Goal: Task Accomplishment & Management: Complete application form

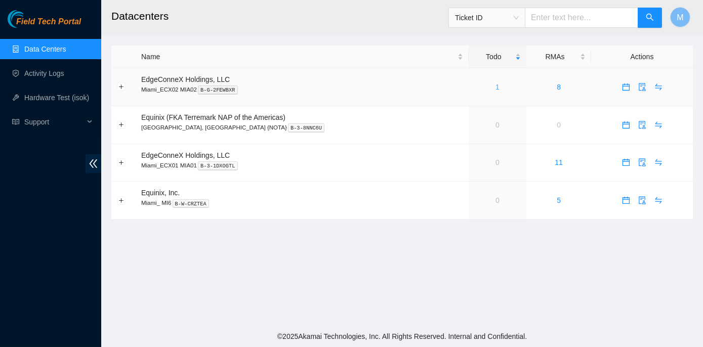
click at [496, 85] on link "1" at bounding box center [498, 87] width 4 height 8
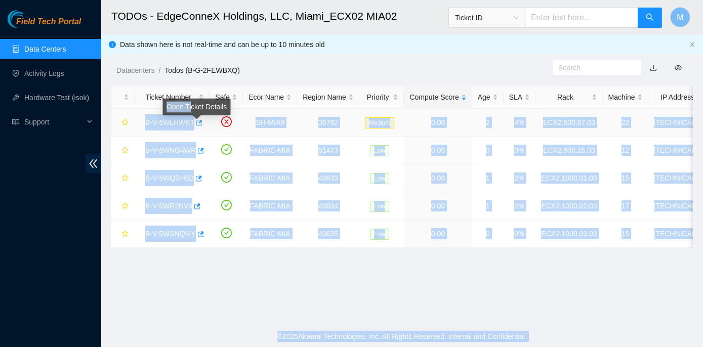
drag, startPoint x: 143, startPoint y: 121, endPoint x: 192, endPoint y: 122, distance: 49.1
click at [192, 122] on div "B-V-5WLHWKT" at bounding box center [172, 122] width 64 height 16
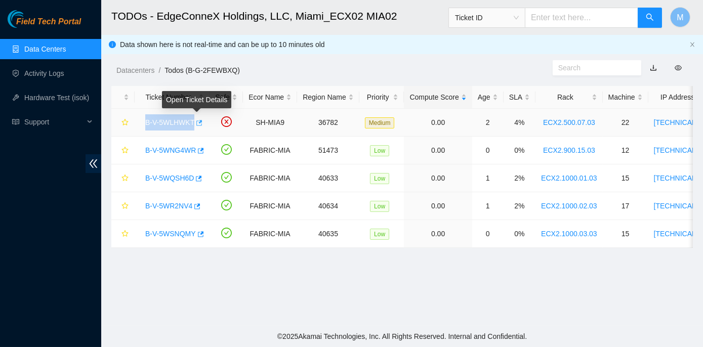
copy link "B-V-5WLHWKT"
click at [161, 179] on link "B-V-5WQSH6D" at bounding box center [169, 178] width 49 height 8
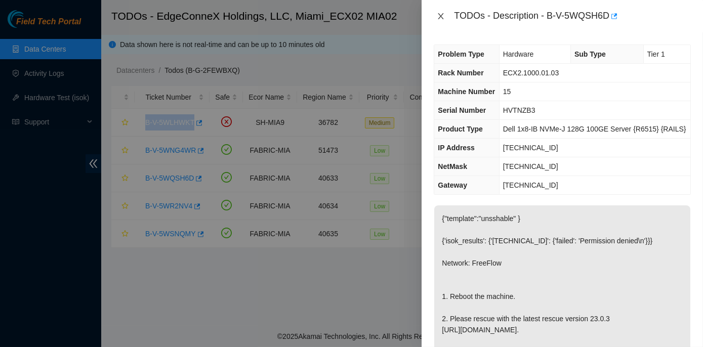
click at [442, 12] on icon "close" at bounding box center [441, 16] width 8 height 8
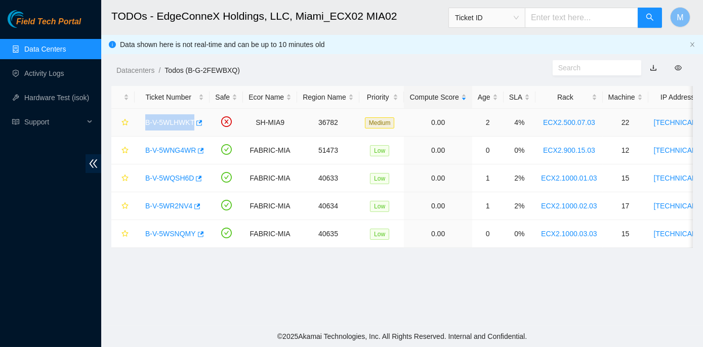
click at [173, 124] on link "B-V-5WLHWKT" at bounding box center [169, 123] width 49 height 8
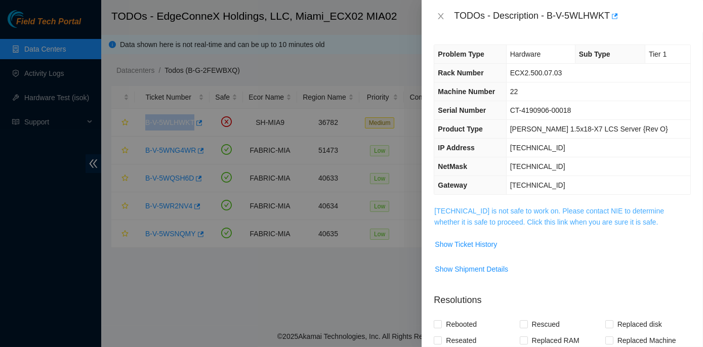
click at [524, 209] on link "23.211.106.153 is not safe to work on. Please contact NIE to determine whether …" at bounding box center [550, 216] width 230 height 19
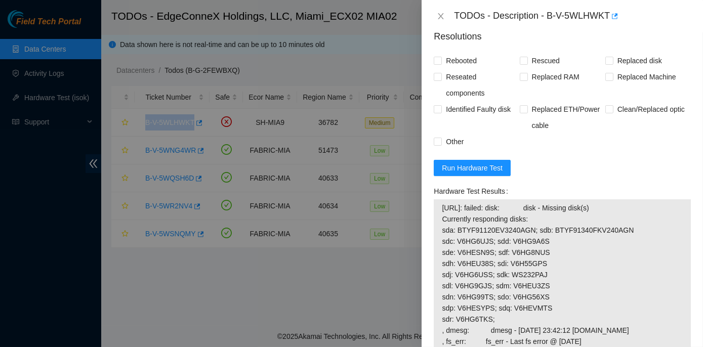
scroll to position [506, 0]
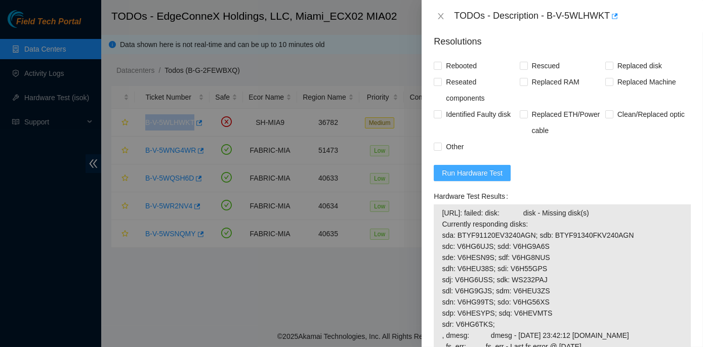
click at [462, 179] on span "Run Hardware Test" at bounding box center [472, 173] width 61 height 11
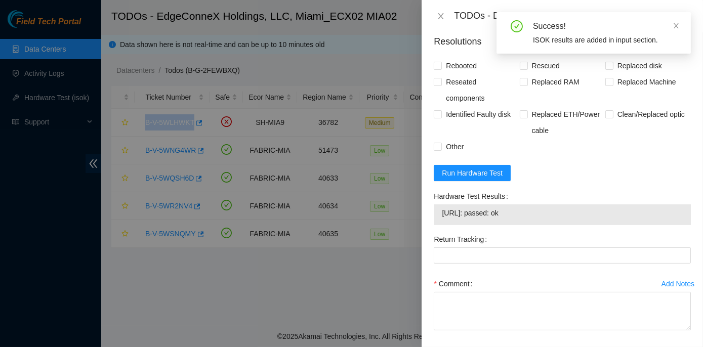
drag, startPoint x: 431, startPoint y: 214, endPoint x: 533, endPoint y: 240, distance: 105.4
click at [533, 231] on div "Hardware Test Results 23.211.106.153: passed: ok" at bounding box center [562, 209] width 265 height 43
copy div "Hardware Test Results 23.211.106.153: passed: ok"
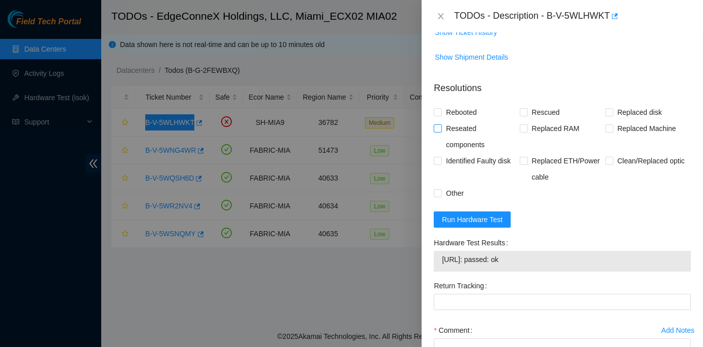
scroll to position [460, 0]
click at [440, 115] on input "Rebooted" at bounding box center [437, 111] width 7 height 7
checkbox input "true"
click at [439, 152] on label "Reseated components" at bounding box center [477, 136] width 86 height 32
click at [439, 131] on input "Reseated components" at bounding box center [437, 127] width 7 height 7
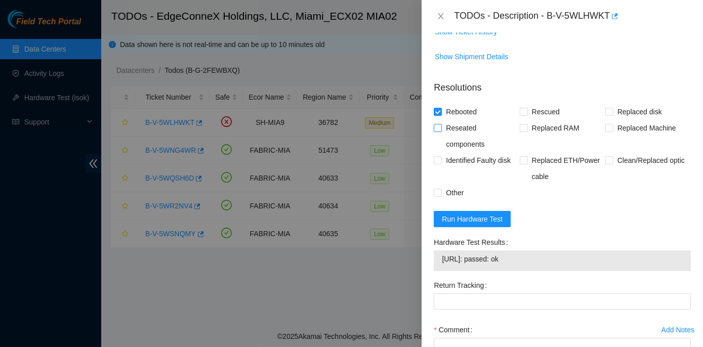
checkbox input "true"
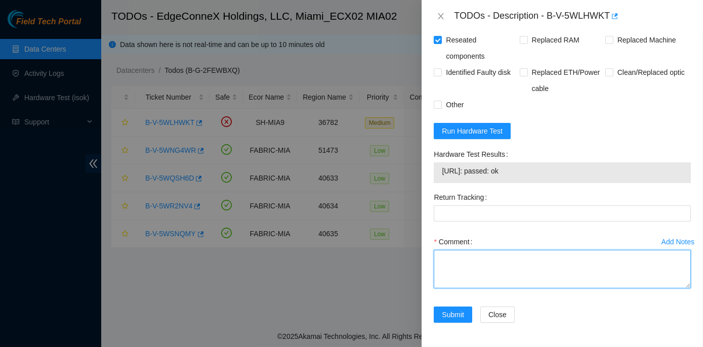
click at [461, 260] on textarea "Comment" at bounding box center [562, 269] width 257 height 38
paste textarea "Rack No: ECX2.500.07.03 Machine No: 22 IP: 23.211.106.153 Serial No: CT-4190906…"
type textarea "Rack No: ECX2.500.07.03 Machine No: 22 IP: 23.211.106.153 Serial No: CT-4190906…"
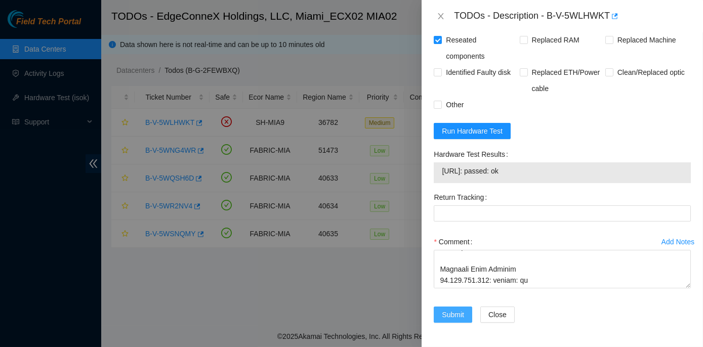
click at [456, 312] on span "Submit" at bounding box center [453, 314] width 22 height 11
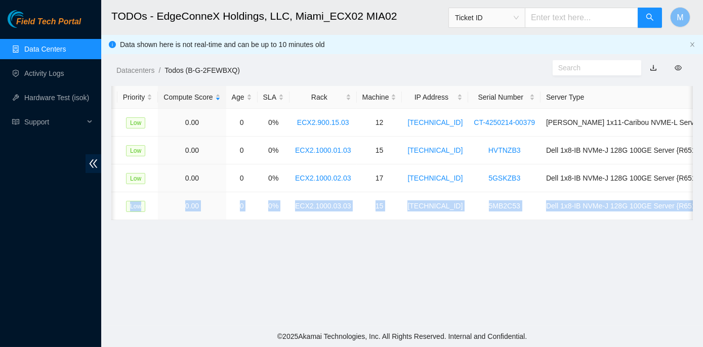
scroll to position [0, 312]
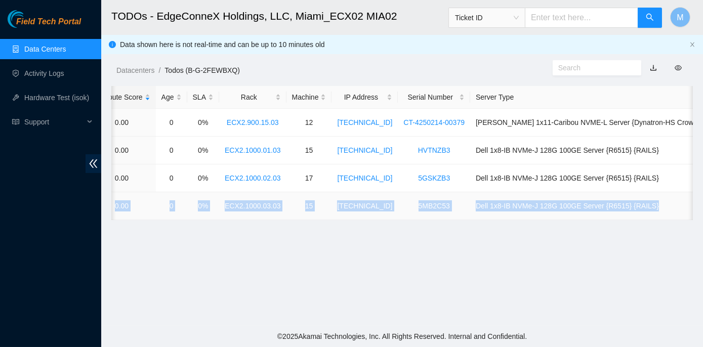
drag, startPoint x: 142, startPoint y: 206, endPoint x: 690, endPoint y: 217, distance: 547.6
click at [690, 217] on tr "B-V-5WSNQMY FABRIC-MIA 40635 Low 0.00 0 0% ECX2.1000.03.03 15 104.86.100.82 5MB…" at bounding box center [280, 206] width 963 height 28
copy tr "B-V-5WSNQMY FABRIC-MIA 40635 Low 0.00 0 0% ECX2.1000.03.03 15 104.86.100.82 5MB…"
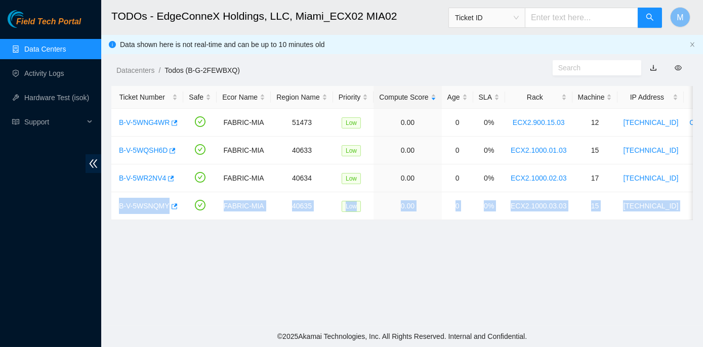
scroll to position [0, 0]
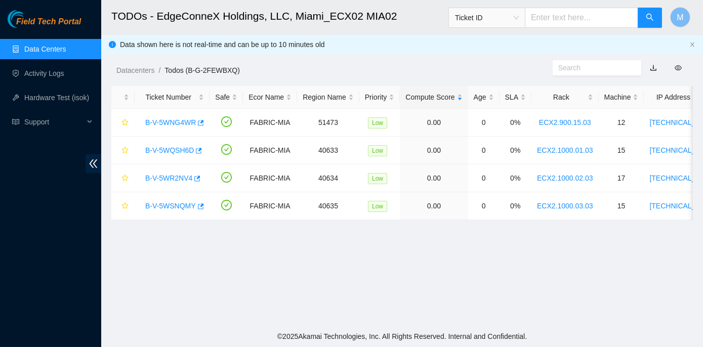
click at [159, 288] on main "TODOs - EdgeConneX Holdings, LLC, Miami_ECX02 MIA02 Ticket ID M Data shown here…" at bounding box center [402, 163] width 602 height 326
click at [162, 207] on link "B-V-5WSNQMY" at bounding box center [170, 206] width 51 height 8
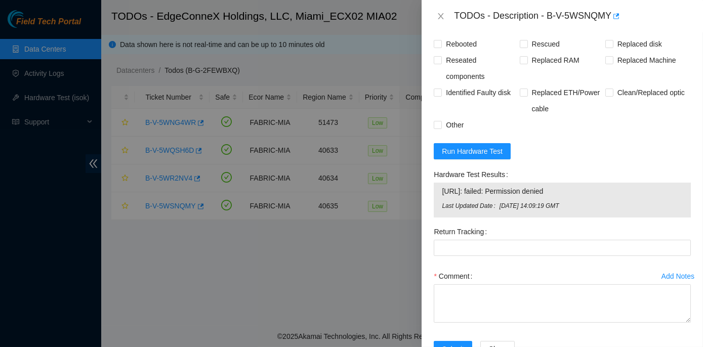
scroll to position [501, 0]
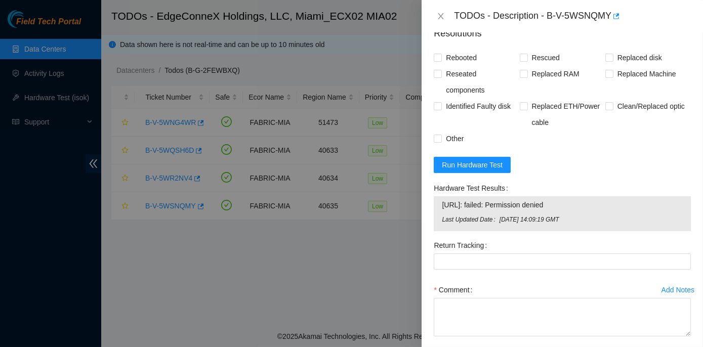
drag, startPoint x: 432, startPoint y: 182, endPoint x: 608, endPoint y: 206, distance: 177.3
click at [608, 206] on div "Hardware Test Results 104.86.100.82: failed: Permission denied Last Updated Dat…" at bounding box center [562, 208] width 265 height 57
copy div "Hardware Test Results 104.86.100.82: failed: Permission denied"
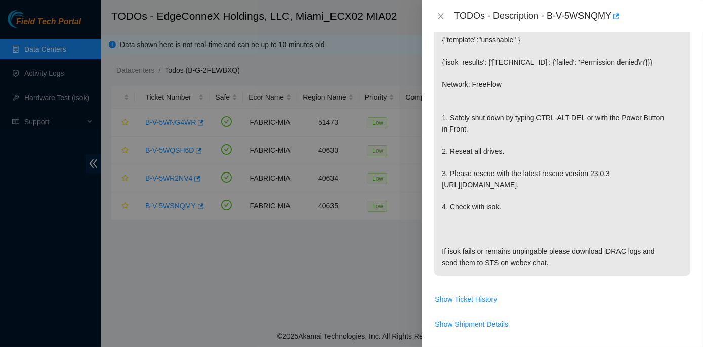
scroll to position [133, 0]
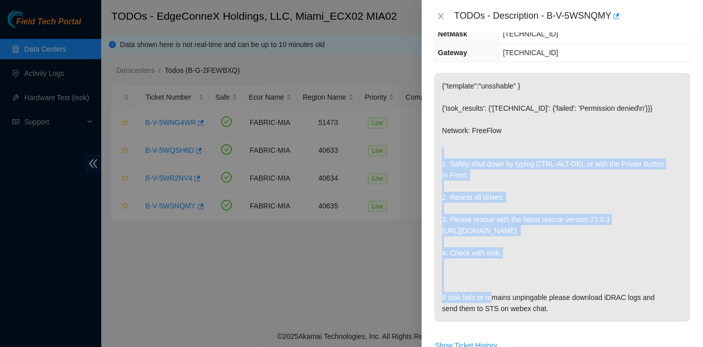
drag, startPoint x: 438, startPoint y: 159, endPoint x: 504, endPoint y: 251, distance: 113.3
click at [504, 251] on p "{"template":"unsshable" } {'isok_results': {'[TECHNICAL_ID]': {'failed': 'Permi…" at bounding box center [563, 197] width 256 height 249
copy p "1. Safely shut down by typing CTRL-ALT-DEL or with the Power Button in Front. 2…"
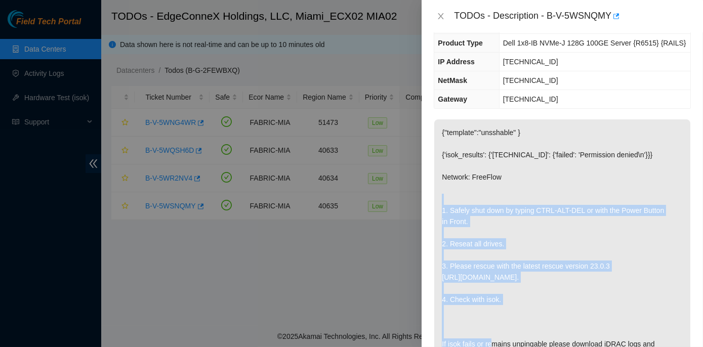
scroll to position [0, 0]
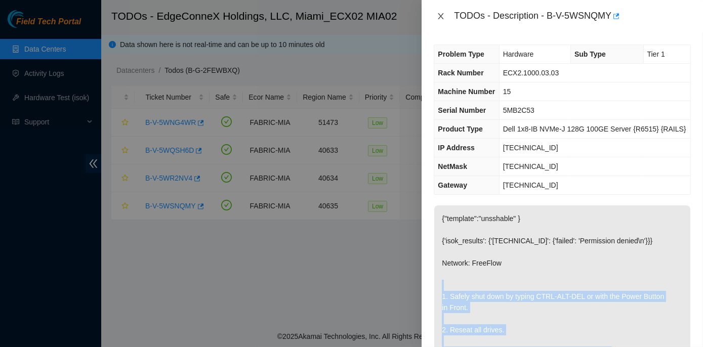
click at [441, 13] on icon "close" at bounding box center [441, 16] width 8 height 8
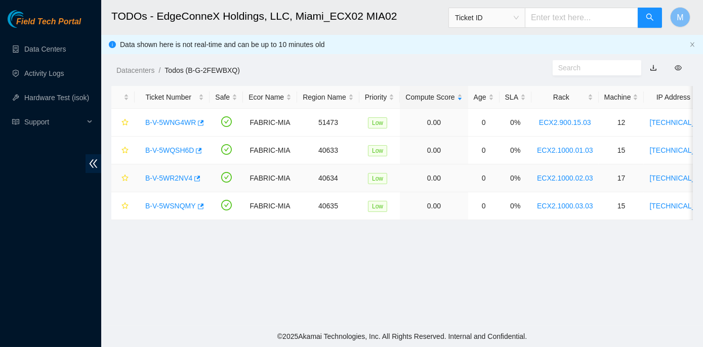
click at [168, 175] on link "B-V-5WR2NV4" at bounding box center [168, 178] width 47 height 8
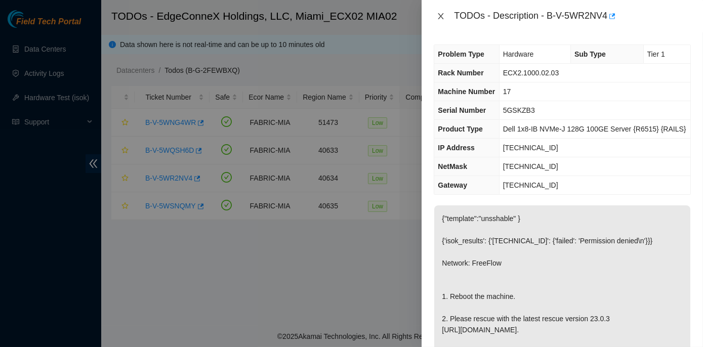
click at [442, 15] on icon "close" at bounding box center [441, 16] width 8 height 8
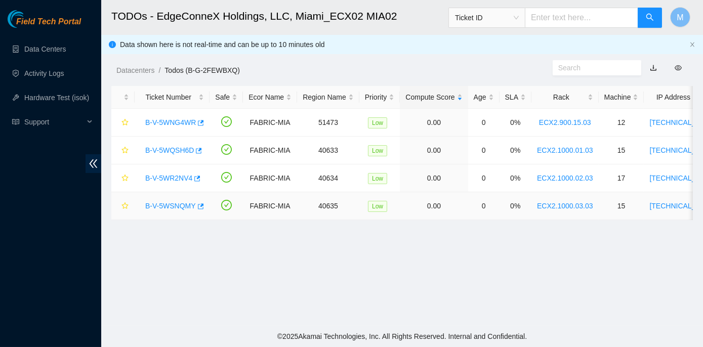
click at [172, 203] on link "B-V-5WSNQMY" at bounding box center [170, 206] width 51 height 8
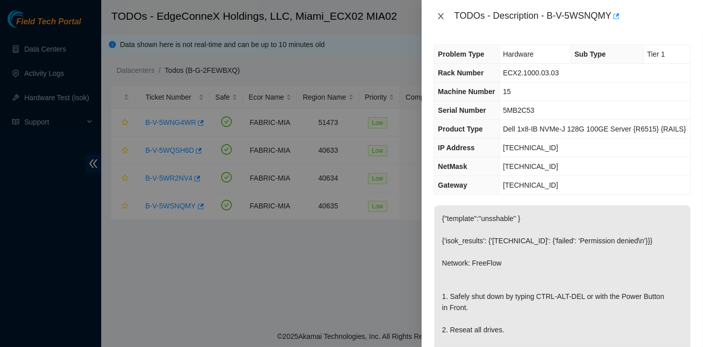
click at [442, 15] on icon "close" at bounding box center [442, 16] width 6 height 6
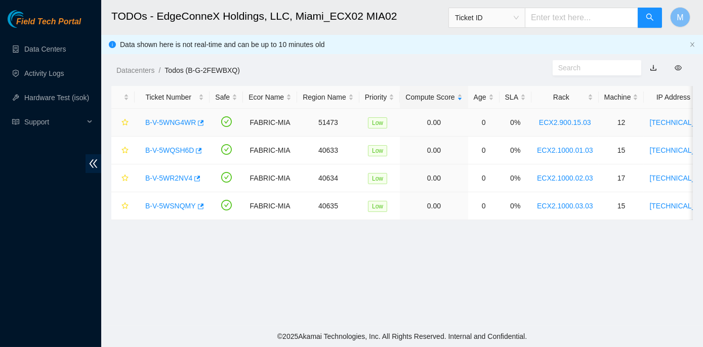
drag, startPoint x: 139, startPoint y: 121, endPoint x: 146, endPoint y: 123, distance: 7.7
click at [146, 123] on td "B-V-5WNG4WR" at bounding box center [172, 123] width 75 height 28
drag, startPoint x: 141, startPoint y: 121, endPoint x: 215, endPoint y: 129, distance: 74.3
click at [215, 129] on tr "B-V-5WNG4WR FABRIC-MIA 51473 Low 0.00 0 0% ECX2.900.15.03 12 23.214.171.15 CT-4…" at bounding box center [592, 123] width 963 height 28
click at [218, 253] on main "TODOs - EdgeConneX Holdings, LLC, Miami_ECX02 MIA02 Ticket ID M Data shown here…" at bounding box center [402, 163] width 602 height 326
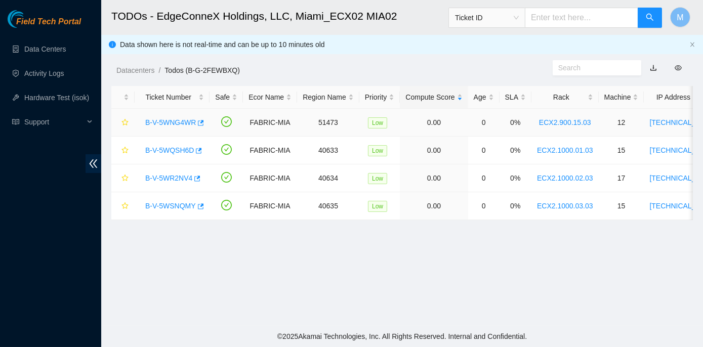
click at [166, 120] on link "B-V-5WNG4WR" at bounding box center [170, 123] width 51 height 8
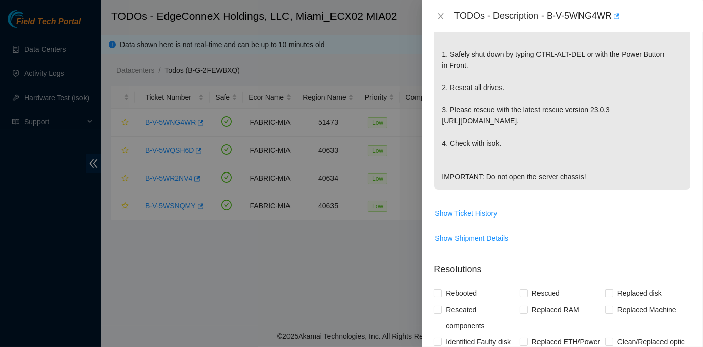
scroll to position [368, 0]
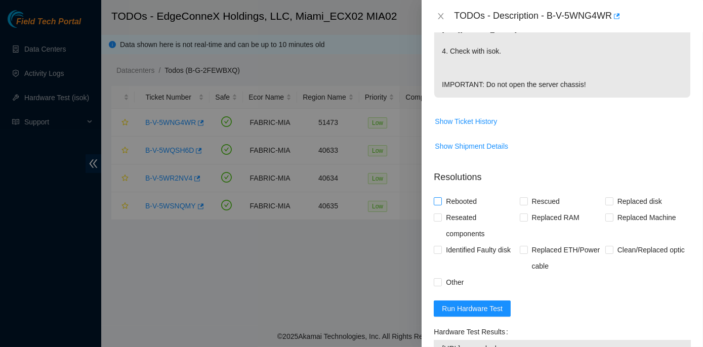
click at [442, 201] on label "Rebooted" at bounding box center [457, 201] width 47 height 16
click at [435, 201] on input "Rebooted" at bounding box center [437, 201] width 7 height 7
checkbox input "true"
click at [438, 217] on input "Reseated components" at bounding box center [437, 217] width 7 height 7
checkbox input "true"
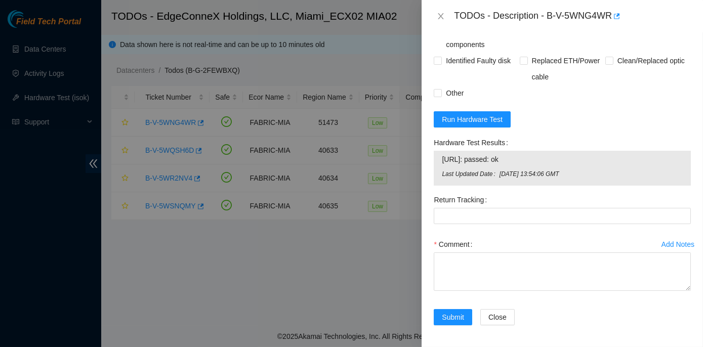
scroll to position [558, 0]
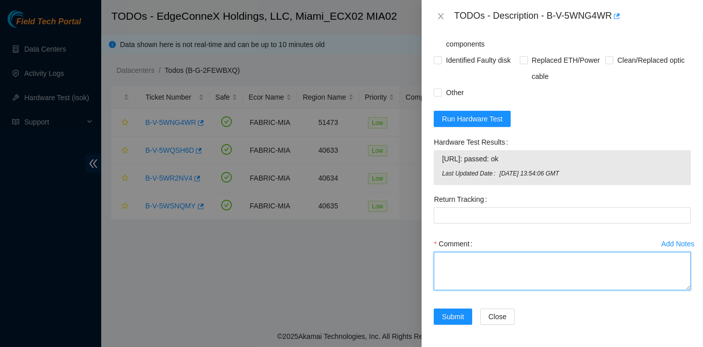
click at [450, 257] on textarea "Comment" at bounding box center [562, 271] width 257 height 38
paste textarea "Rack No: ECX2.900.15.03 Machine No: 12 IP: 23.214.171.15 Serial No: T-4250214-0…"
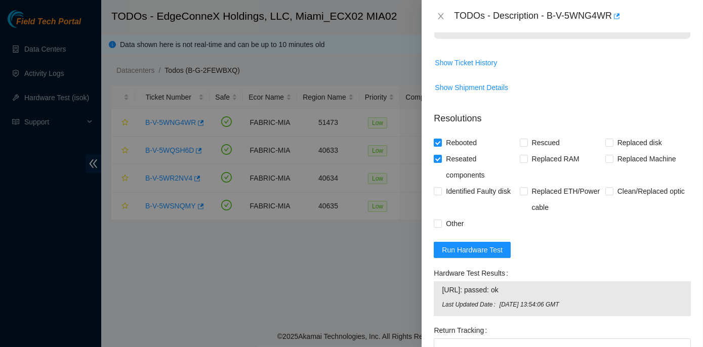
scroll to position [420, 0]
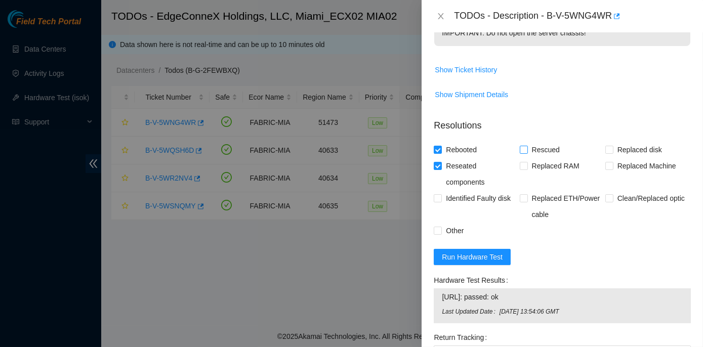
type textarea "Rack No: ECX2.900.15.03 Machine No: 12 IP: 23.214.171.15 Serial No: T-4250214-0…"
click at [523, 147] on input "Rescued" at bounding box center [523, 149] width 7 height 7
checkbox input "true"
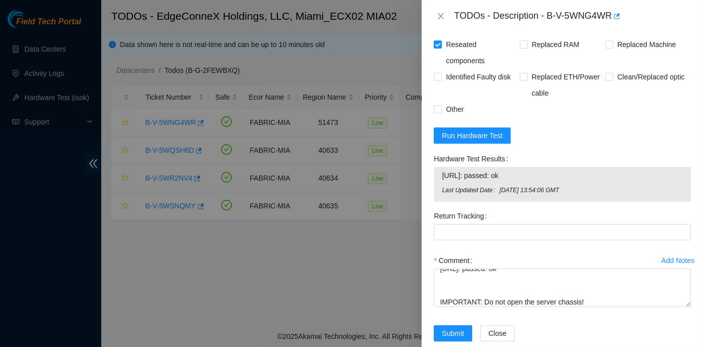
scroll to position [558, 0]
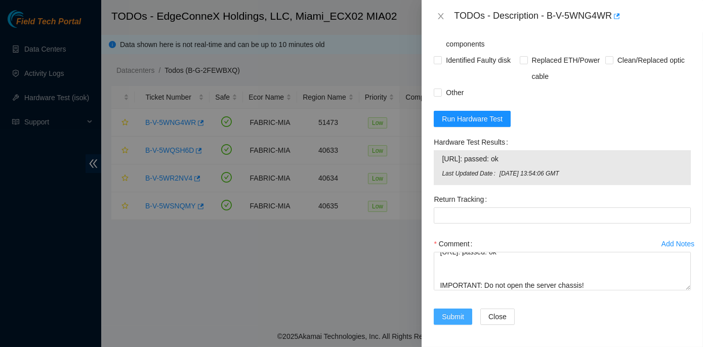
click at [460, 313] on span "Submit" at bounding box center [453, 316] width 22 height 11
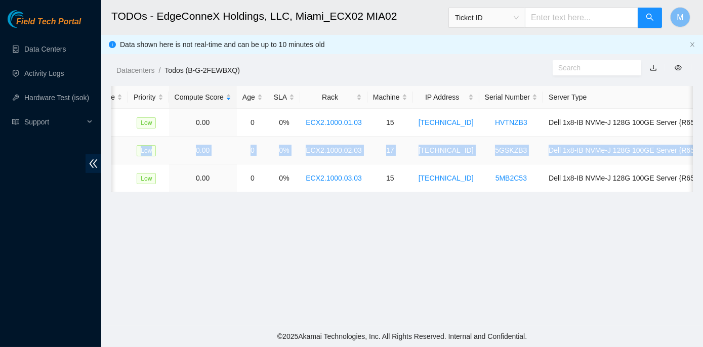
scroll to position [0, 250]
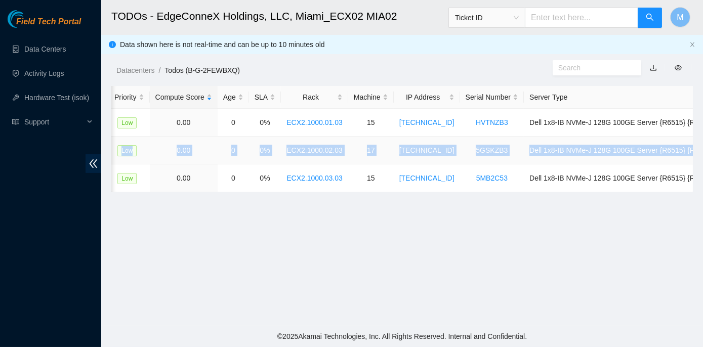
drag, startPoint x: 144, startPoint y: 150, endPoint x: 692, endPoint y: 150, distance: 547.9
click at [692, 150] on tr "B-V-5WR2NV4 FABRIC-MIA 40634 Low 0.00 0 0% ECX2.1000.02.03 17 104.86.100.148 5G…" at bounding box center [289, 151] width 857 height 28
copy tr "B-V-5WR2NV4 FABRIC-MIA 40634 Low 0.00 0 0% ECX2.1000.02.03 17 104.86.100.148 5G…"
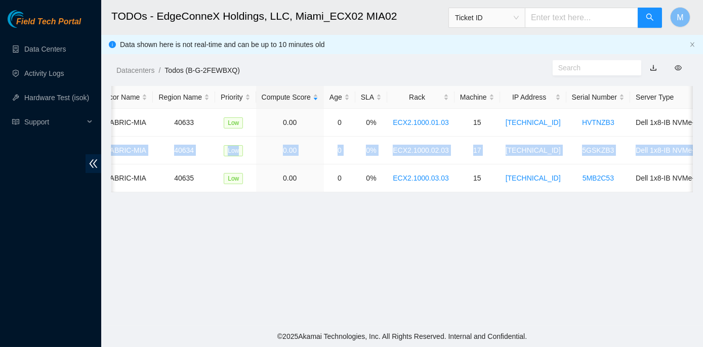
scroll to position [0, 0]
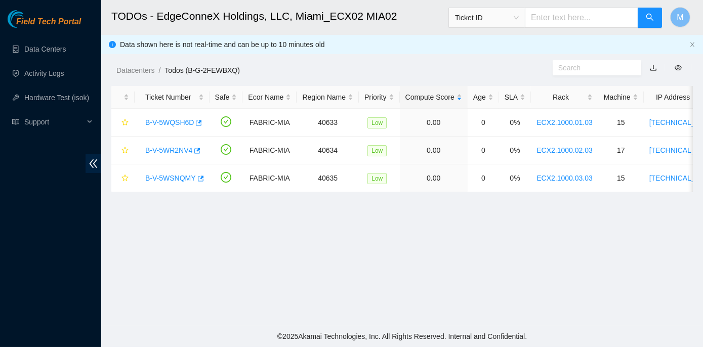
click at [163, 250] on main "TODOs - EdgeConneX Holdings, LLC, Miami_ECX02 MIA02 Ticket ID M Data shown here…" at bounding box center [402, 163] width 602 height 326
click at [155, 149] on link "B-V-5WR2NV4" at bounding box center [168, 150] width 47 height 8
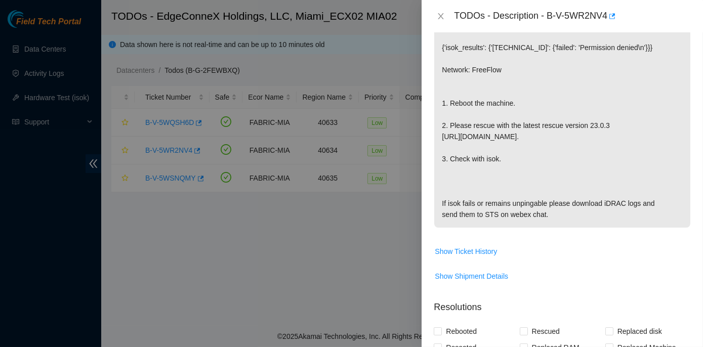
scroll to position [456, 0]
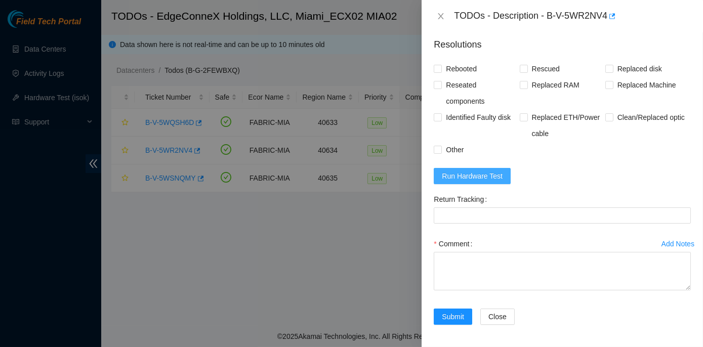
click at [464, 174] on span "Run Hardware Test" at bounding box center [472, 176] width 61 height 11
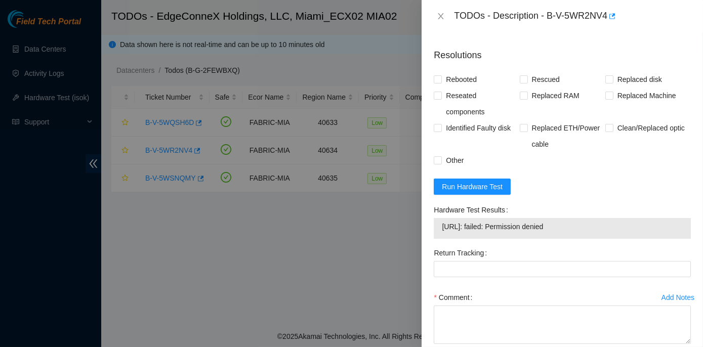
scroll to position [460, 0]
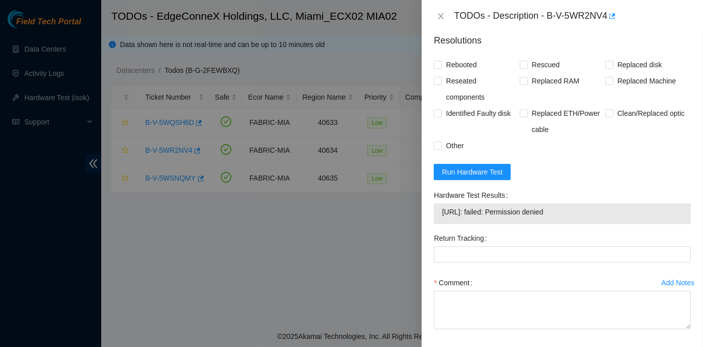
drag, startPoint x: 432, startPoint y: 192, endPoint x: 574, endPoint y: 213, distance: 142.7
click at [574, 213] on div "Hardware Test Results 104.86.100.148: failed: Permission denied" at bounding box center [562, 208] width 265 height 43
copy div "Hardware Test Results 104.86.100.148: failed: Permission denied"
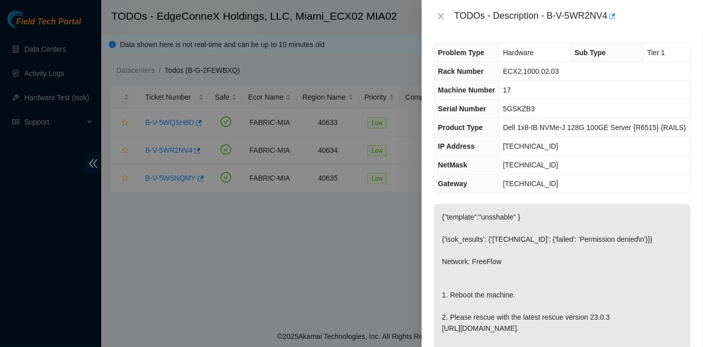
scroll to position [0, 0]
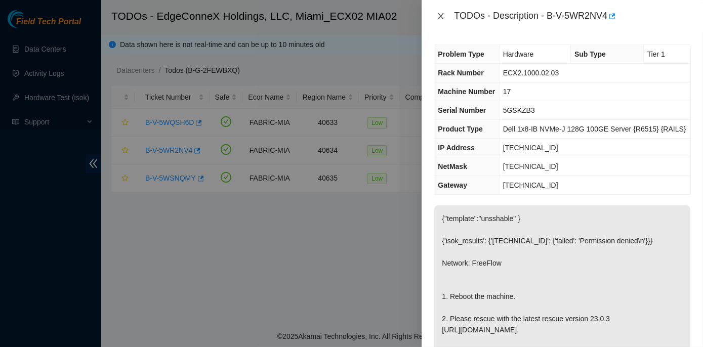
click at [440, 14] on icon "close" at bounding box center [441, 16] width 8 height 8
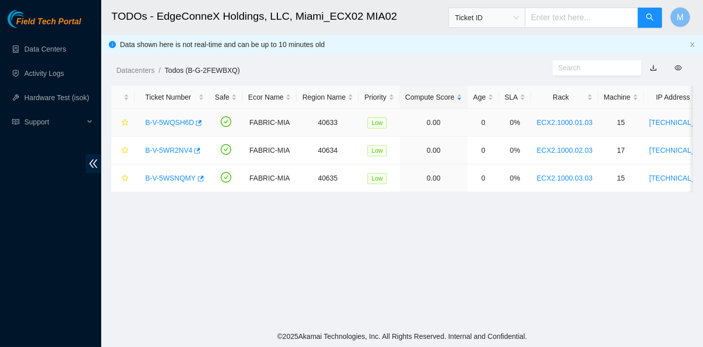
click at [180, 123] on link "B-V-5WQSH6D" at bounding box center [169, 123] width 49 height 8
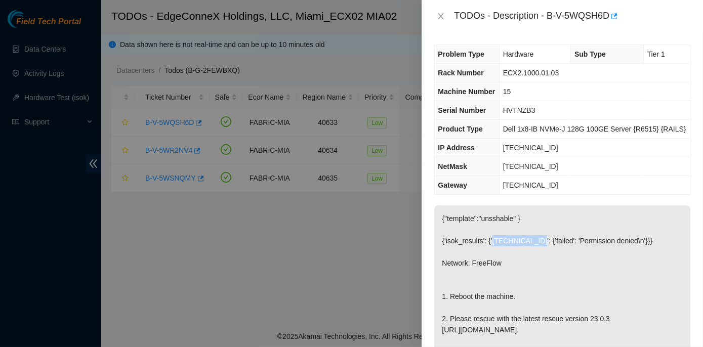
drag, startPoint x: 490, startPoint y: 240, endPoint x: 536, endPoint y: 240, distance: 46.1
click at [536, 240] on p "{"template":"unsshable" } {'isok_results': {'[TECHNICAL_ID]': {'failed': 'Permi…" at bounding box center [563, 314] width 256 height 216
copy p "[TECHNICAL_ID]"
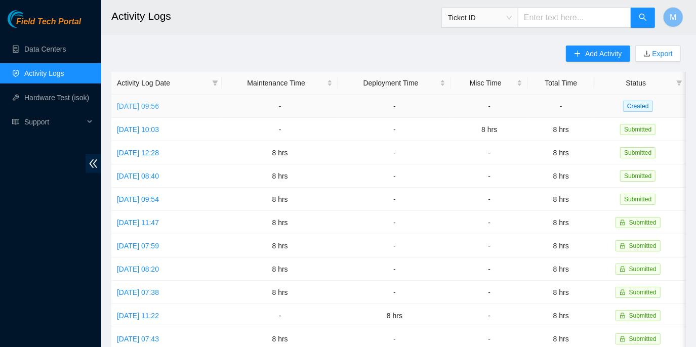
click at [150, 102] on link "Fri, 26 Sep 2025 09:56" at bounding box center [138, 106] width 42 height 8
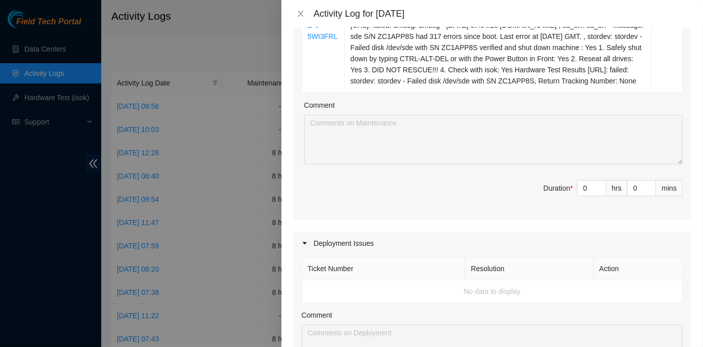
scroll to position [276, 0]
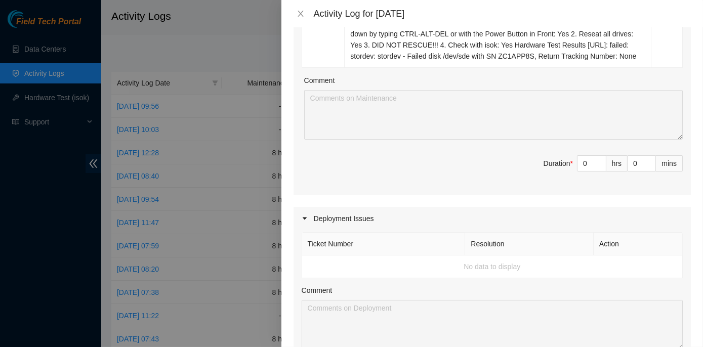
drag, startPoint x: 588, startPoint y: 172, endPoint x: 564, endPoint y: 177, distance: 24.4
click at [564, 177] on span "Duration * 0 hrs 0 mins" at bounding box center [492, 169] width 381 height 28
drag, startPoint x: 574, startPoint y: 173, endPoint x: 586, endPoint y: 173, distance: 12.2
click at [586, 171] on input "0" at bounding box center [592, 163] width 28 height 15
type input "8"
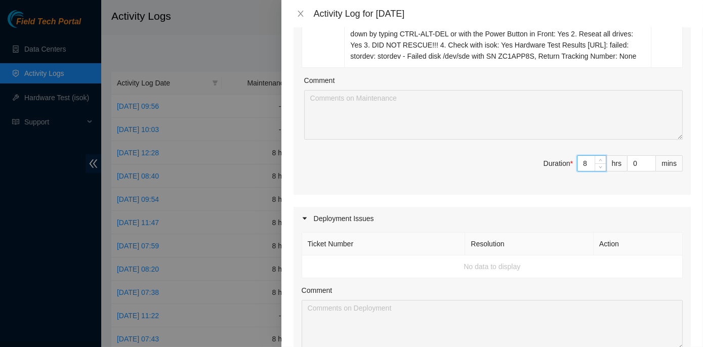
type input "8"
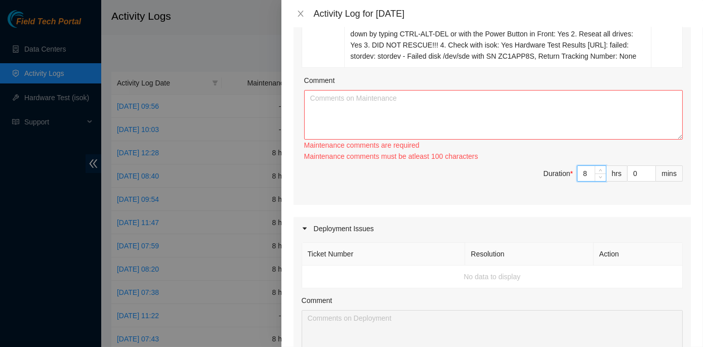
type input "8"
paste textarea "ECX2- Maintenance Checked for inbound shipments for ECX2; there are no inbound …"
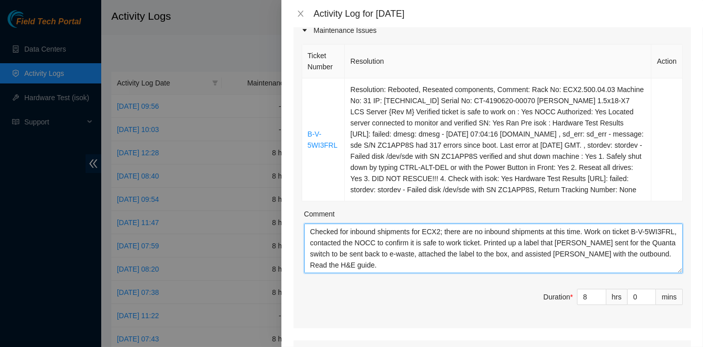
scroll to position [138, 0]
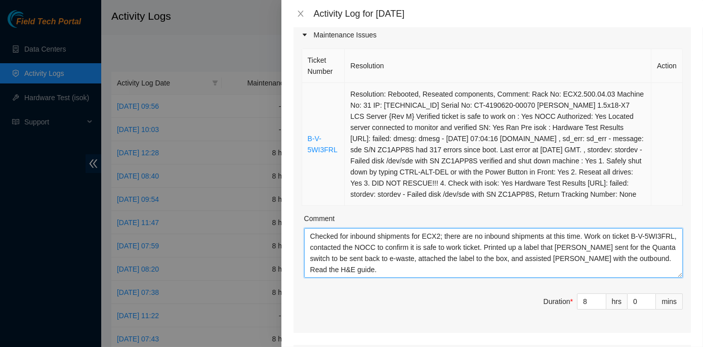
type textarea "ECX2- Maintenance Checked for inbound shipments for ECX2; there are no inbound …"
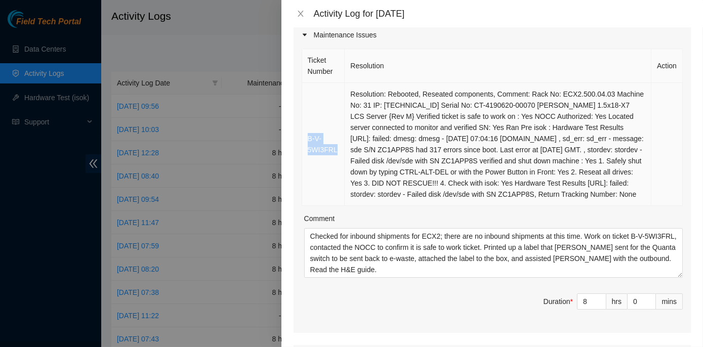
drag, startPoint x: 337, startPoint y: 155, endPoint x: 304, endPoint y: 144, distance: 34.1
click at [304, 144] on td "B-V-5WI3FRL" at bounding box center [323, 144] width 43 height 123
copy link "B-V-5WI3FRL"
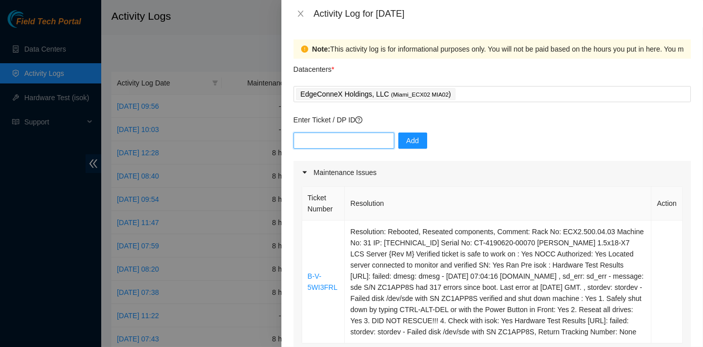
click at [310, 143] on input "text" at bounding box center [344, 141] width 101 height 16
paste input "B-V-5WI3FRL"
type input "B-V-5WI3FRL"
click at [407, 143] on span "Add" at bounding box center [413, 140] width 13 height 11
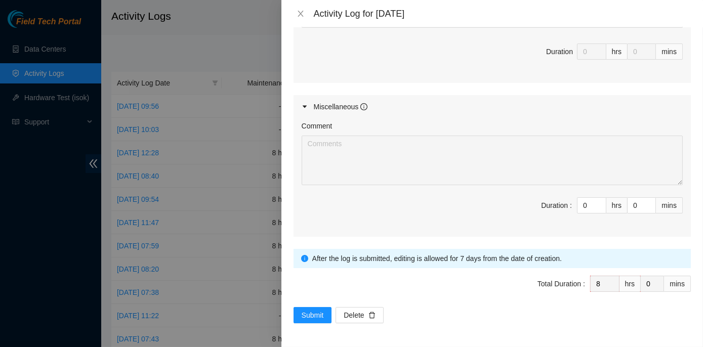
scroll to position [606, 0]
click at [304, 313] on span "Submit" at bounding box center [313, 314] width 22 height 11
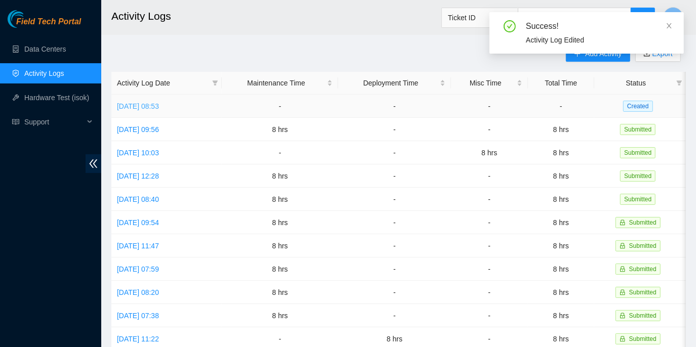
click at [155, 105] on link "Mon, 29 Sep 2025 08:53" at bounding box center [138, 106] width 42 height 8
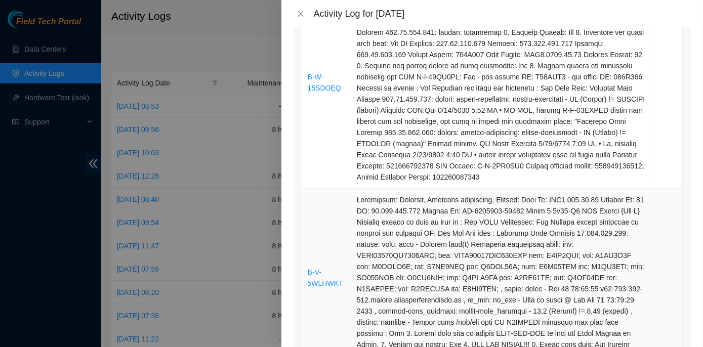
scroll to position [230, 0]
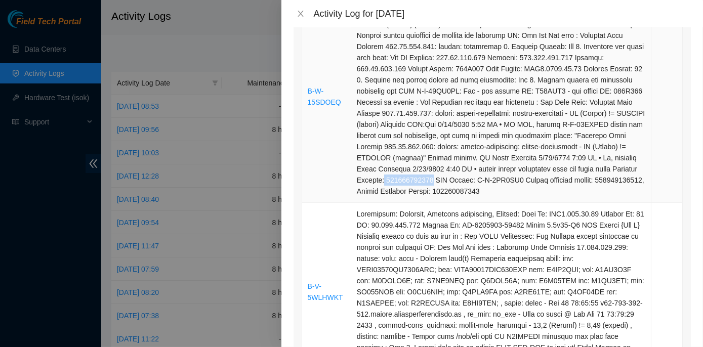
drag, startPoint x: 386, startPoint y: 179, endPoint x: 433, endPoint y: 181, distance: 47.6
click at [433, 181] on td at bounding box center [501, 97] width 300 height 212
copy td "417328428078"
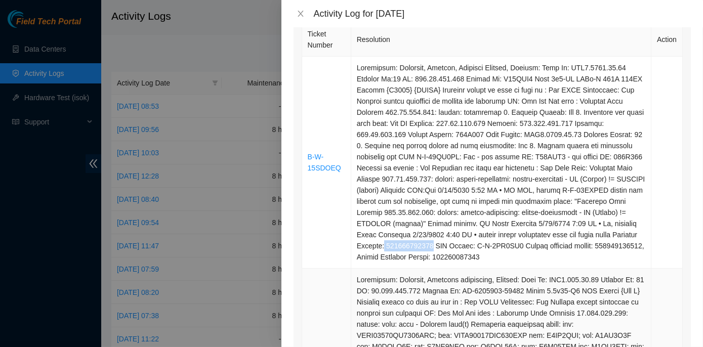
scroll to position [138, 0]
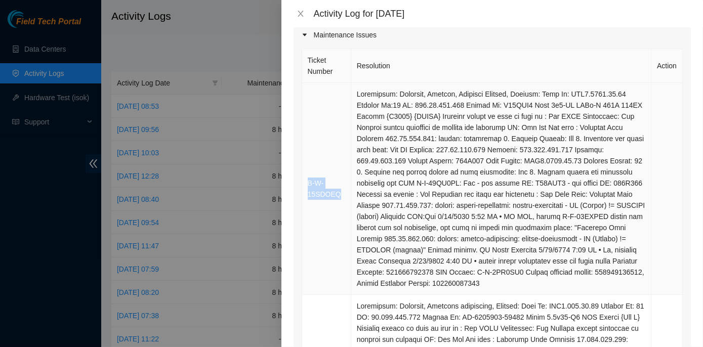
drag, startPoint x: 339, startPoint y: 195, endPoint x: 307, endPoint y: 182, distance: 34.5
click at [307, 182] on td "B-W-15SDOEQ" at bounding box center [326, 189] width 49 height 212
copy link "B-W-15SDOEQ"
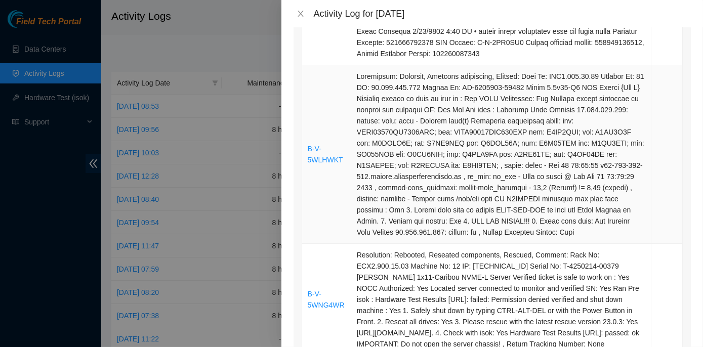
scroll to position [368, 0]
drag, startPoint x: 343, startPoint y: 159, endPoint x: 307, endPoint y: 148, distance: 37.2
click at [307, 148] on td "B-V-5WLHWKT" at bounding box center [326, 154] width 49 height 179
copy link "B-V-5WLHWKT"
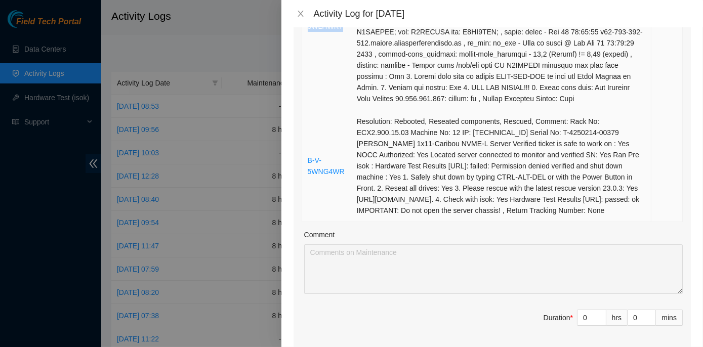
scroll to position [506, 0]
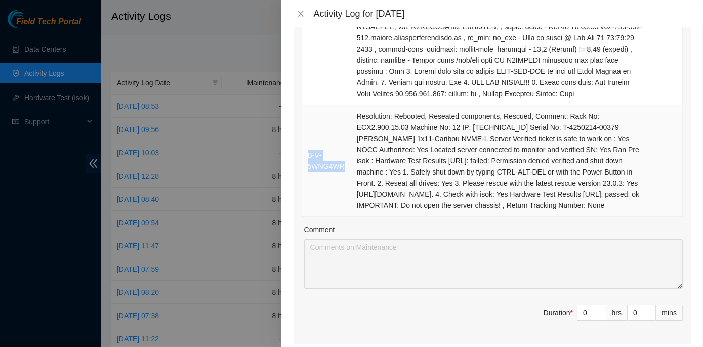
drag, startPoint x: 340, startPoint y: 172, endPoint x: 307, endPoint y: 164, distance: 34.4
click at [307, 164] on td "B-V-5WNG4WR" at bounding box center [326, 161] width 49 height 112
copy link "B-V-5WNG4WR"
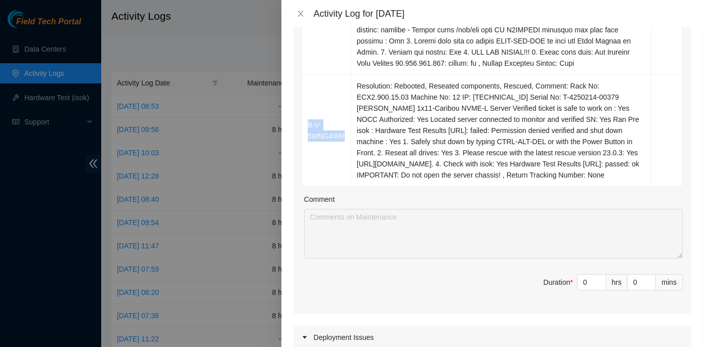
scroll to position [552, 0]
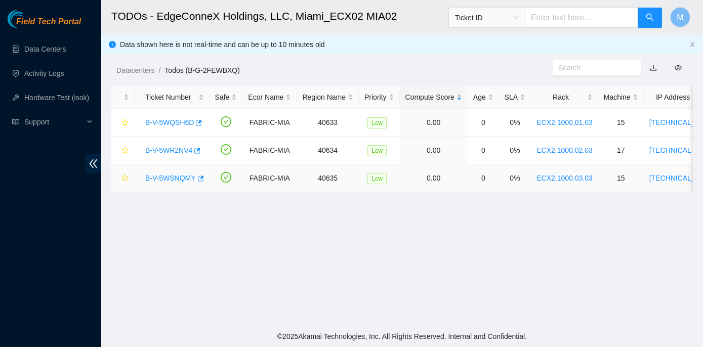
click at [152, 177] on link "B-V-5WSNQMY" at bounding box center [170, 178] width 51 height 8
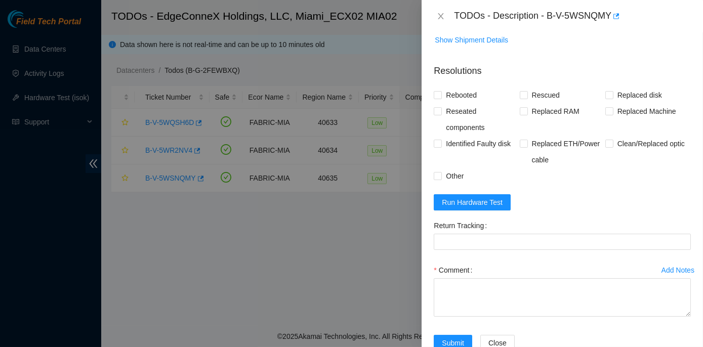
scroll to position [490, 0]
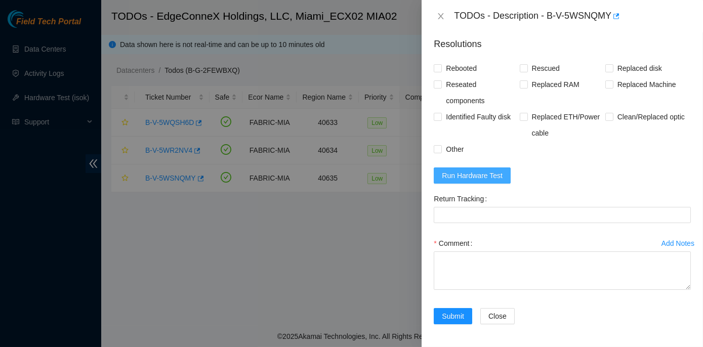
click at [473, 177] on span "Run Hardware Test" at bounding box center [472, 175] width 61 height 11
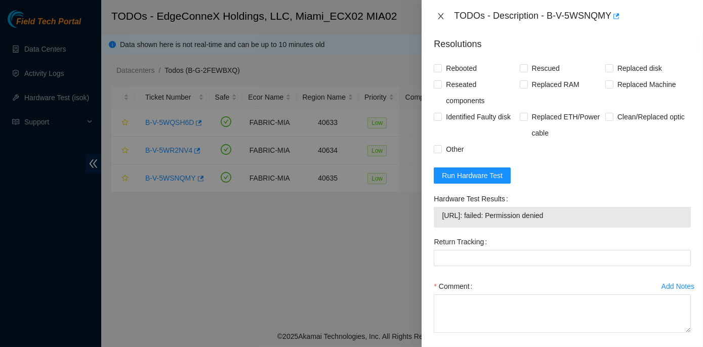
click at [442, 15] on icon "close" at bounding box center [442, 16] width 6 height 6
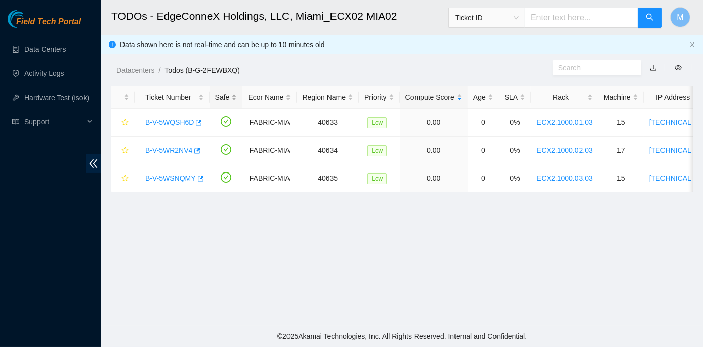
scroll to position [271, 0]
click at [173, 152] on link "B-V-5WR2NV4" at bounding box center [168, 150] width 47 height 8
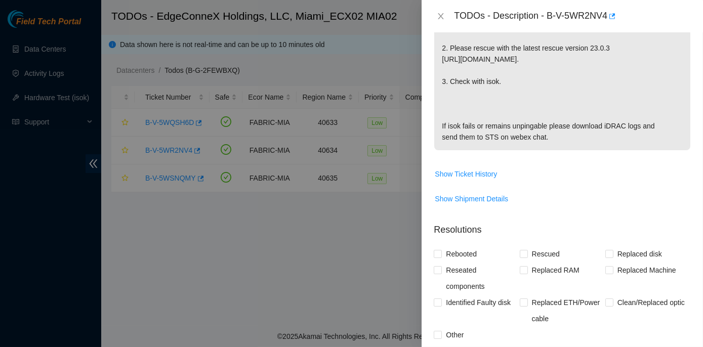
scroll to position [456, 0]
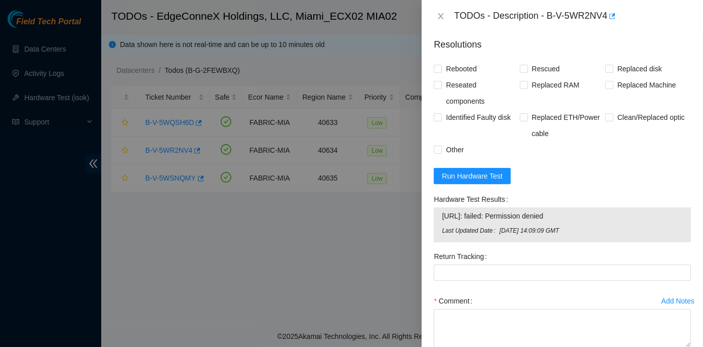
click at [397, 247] on div at bounding box center [351, 173] width 703 height 347
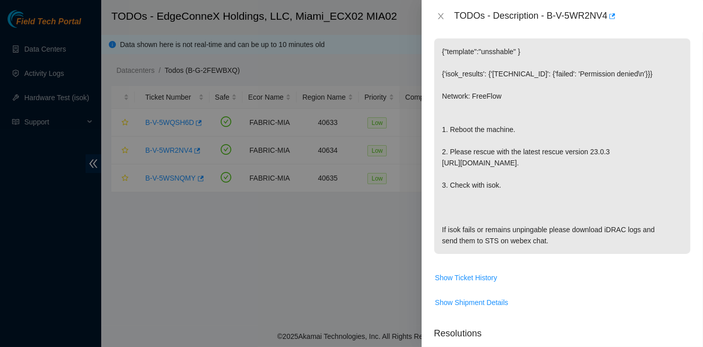
scroll to position [0, 0]
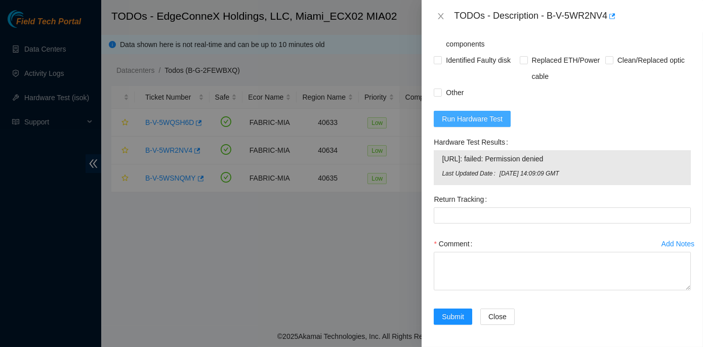
click at [464, 117] on span "Run Hardware Test" at bounding box center [472, 118] width 61 height 11
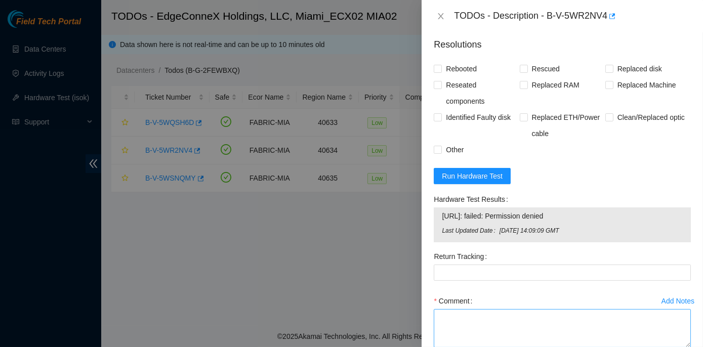
scroll to position [514, 0]
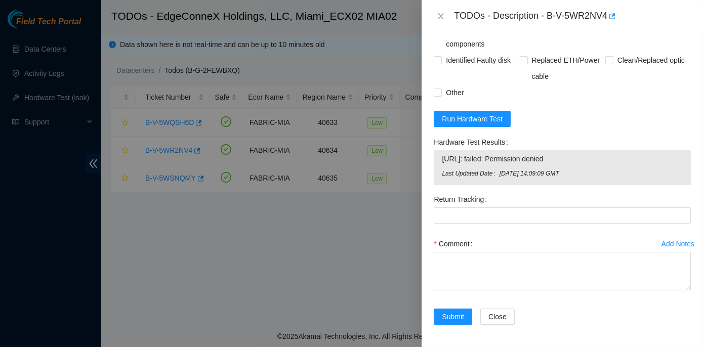
drag, startPoint x: 432, startPoint y: 137, endPoint x: 594, endPoint y: 179, distance: 167.5
click at [594, 179] on div "Hardware Test Results 104.86.100.148: failed: Permission denied Last Updated Da…" at bounding box center [562, 162] width 265 height 57
drag, startPoint x: 594, startPoint y: 179, endPoint x: 558, endPoint y: 202, distance: 42.3
click at [558, 202] on div "Return Tracking" at bounding box center [562, 199] width 257 height 16
click at [468, 119] on span "Run Hardware Test" at bounding box center [472, 118] width 61 height 11
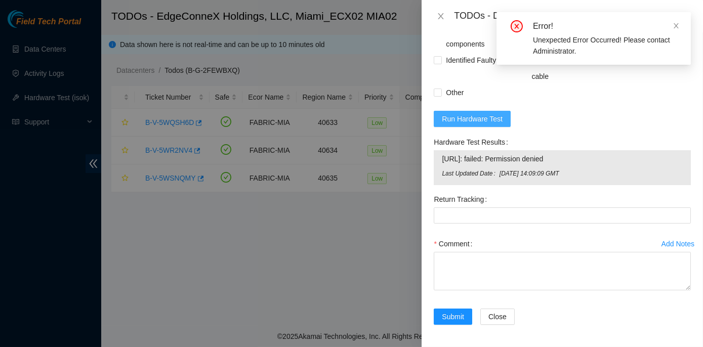
click at [464, 113] on span "Run Hardware Test" at bounding box center [472, 118] width 61 height 11
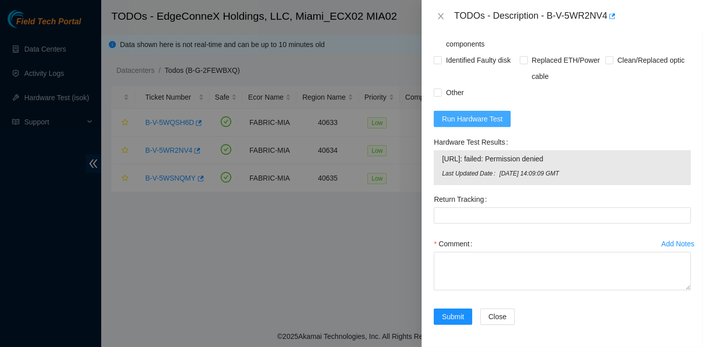
click at [462, 113] on span "Run Hardware Test" at bounding box center [472, 118] width 61 height 11
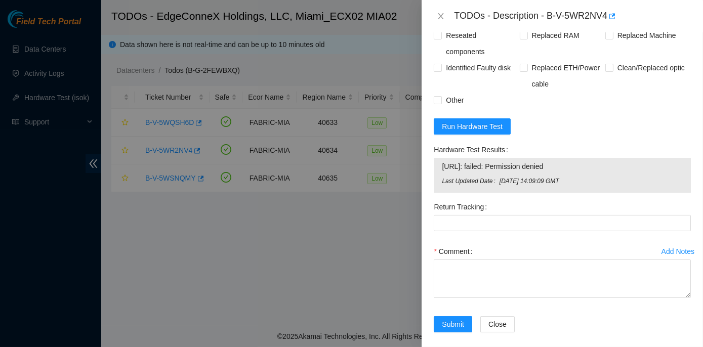
scroll to position [506, 0]
click at [448, 127] on span "Run Hardware Test" at bounding box center [472, 126] width 61 height 11
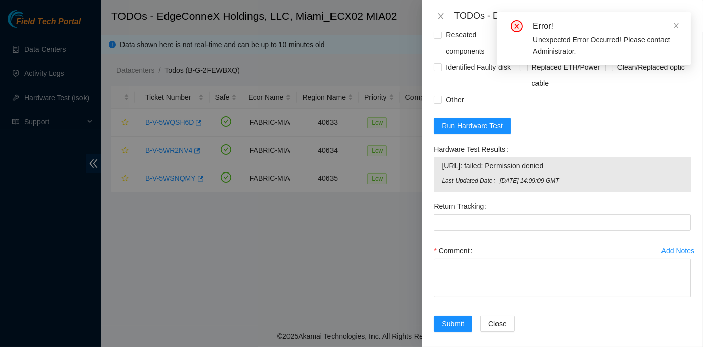
drag, startPoint x: 431, startPoint y: 147, endPoint x: 579, endPoint y: 166, distance: 149.1
click at [579, 166] on div "Hardware Test Results 104.86.100.148: failed: Permission denied Last Updated Da…" at bounding box center [562, 169] width 265 height 57
copy div "Hardware Test Results 104.86.100.148: failed: Permission denied"
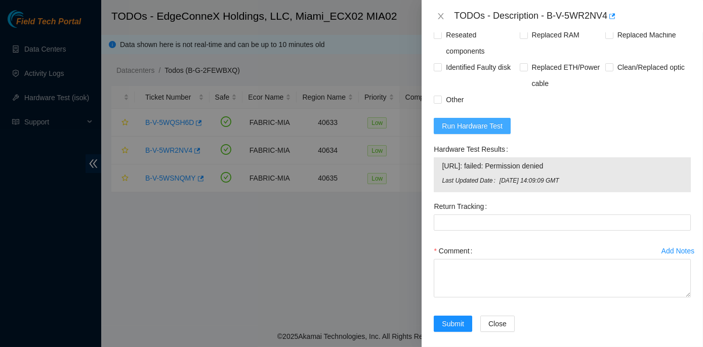
click at [471, 122] on span "Run Hardware Test" at bounding box center [472, 126] width 61 height 11
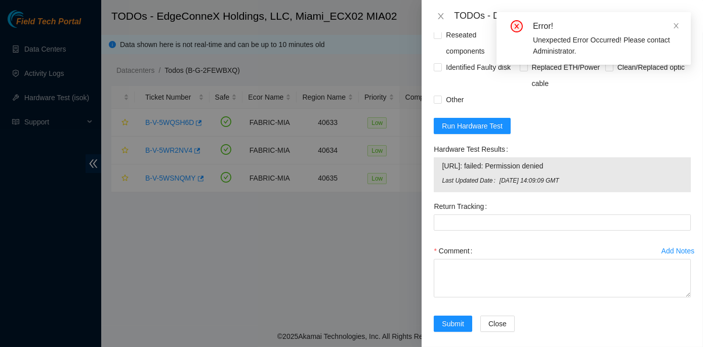
click at [549, 42] on div "Unexpected Error Occurred! Please contact Administrator." at bounding box center [606, 45] width 146 height 22
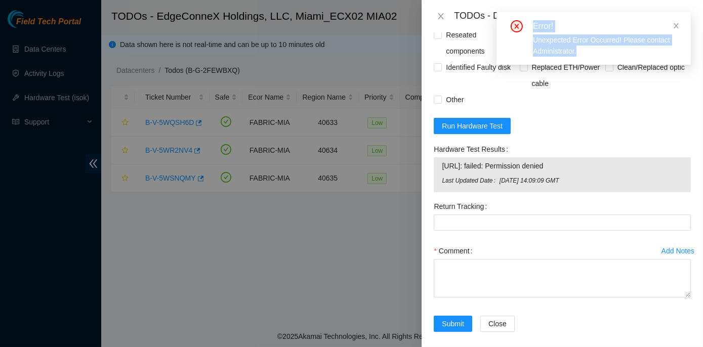
drag, startPoint x: 515, startPoint y: 20, endPoint x: 661, endPoint y: 51, distance: 150.2
click at [661, 51] on div "Error! Unexpected Error Occurred! Please contact Administrator." at bounding box center [594, 38] width 194 height 53
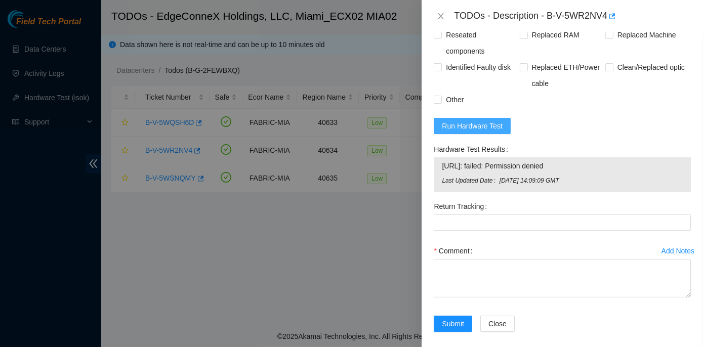
click at [467, 122] on span "Run Hardware Test" at bounding box center [472, 126] width 61 height 11
click at [438, 12] on icon "close" at bounding box center [441, 16] width 8 height 8
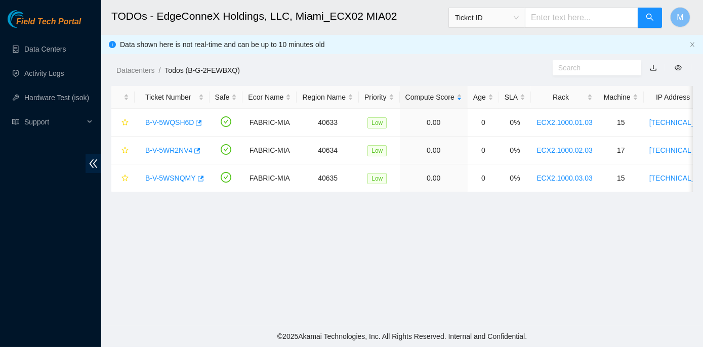
scroll to position [274, 0]
click at [548, 12] on input "text" at bounding box center [581, 18] width 113 height 20
paste input "ramesh mahendar 9/29/2025 11:15 AM • Try this ticket: B-V-5WI7A13"
click at [585, 16] on input "ramesh mahendar 9/29/2025 11:15 AM • Try this ticket: B-V-5WI7A13" at bounding box center [581, 18] width 113 height 20
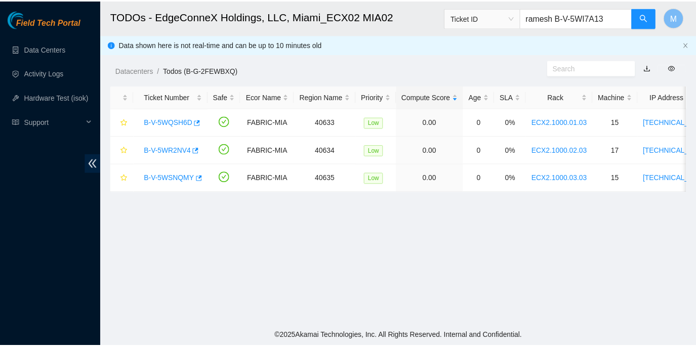
scroll to position [0, 0]
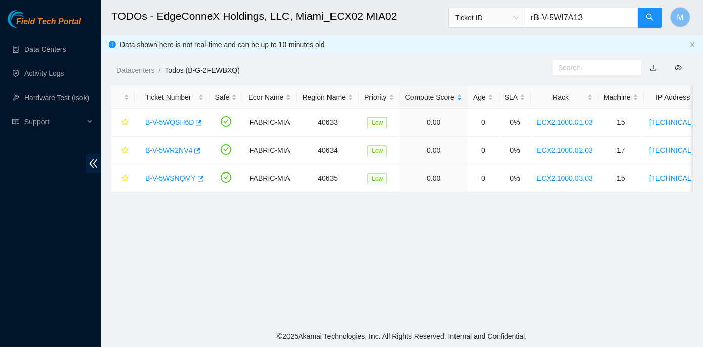
type input "B-V-5WI7A13"
click at [651, 17] on icon "search" at bounding box center [650, 17] width 8 height 8
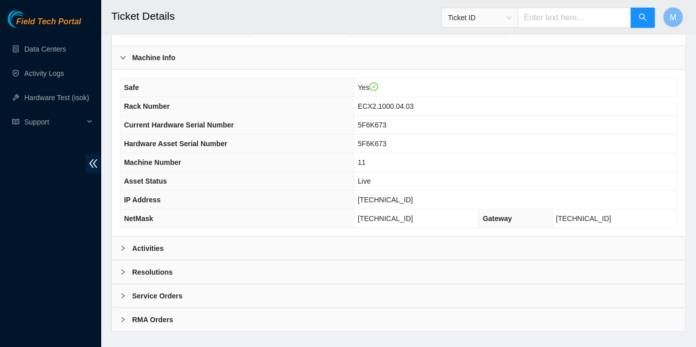
scroll to position [335, 0]
drag, startPoint x: 367, startPoint y: 185, endPoint x: 418, endPoint y: 181, distance: 50.8
click at [418, 191] on td "[TECHNICAL_ID]" at bounding box center [515, 200] width 323 height 19
copy span "[TECHNICAL_ID]"
click at [52, 46] on link "Data Centers" at bounding box center [45, 49] width 42 height 8
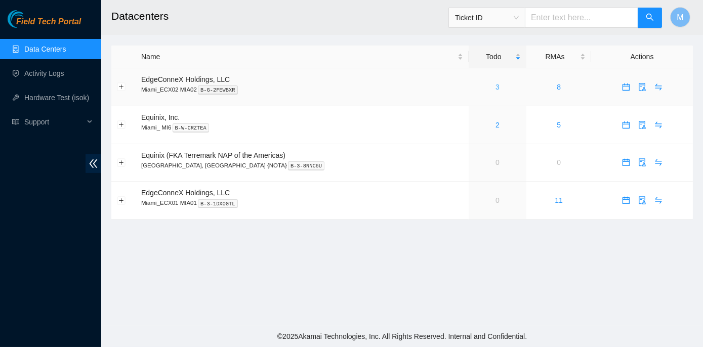
click at [496, 88] on link "3" at bounding box center [498, 87] width 4 height 8
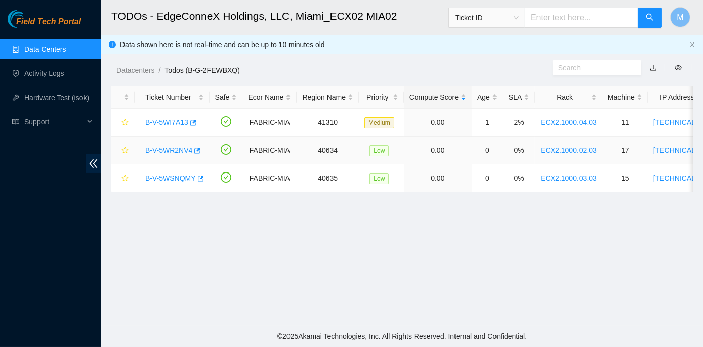
click at [163, 149] on link "B-V-5WR2NV4" at bounding box center [168, 150] width 47 height 8
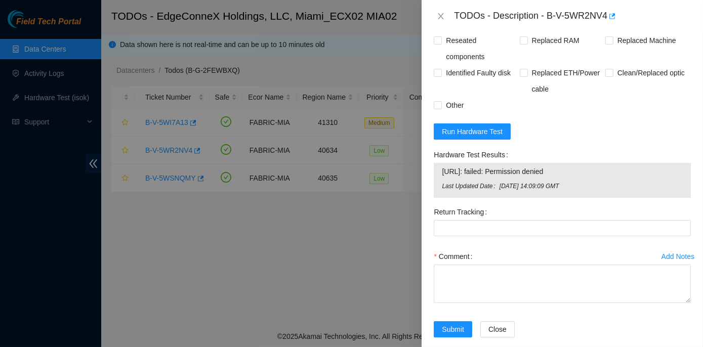
scroll to position [506, 0]
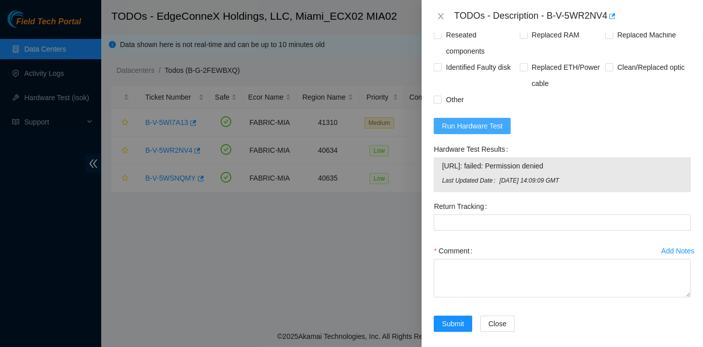
click at [471, 126] on span "Run Hardware Test" at bounding box center [472, 126] width 61 height 11
click at [472, 126] on span "Run Hardware Test" at bounding box center [472, 126] width 61 height 11
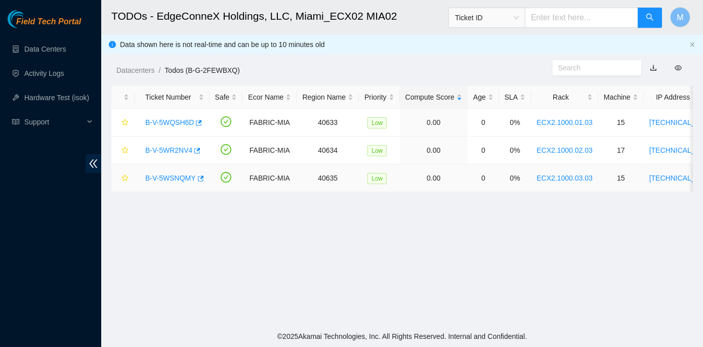
click at [175, 177] on link "B-V-5WSNQMY" at bounding box center [170, 178] width 51 height 8
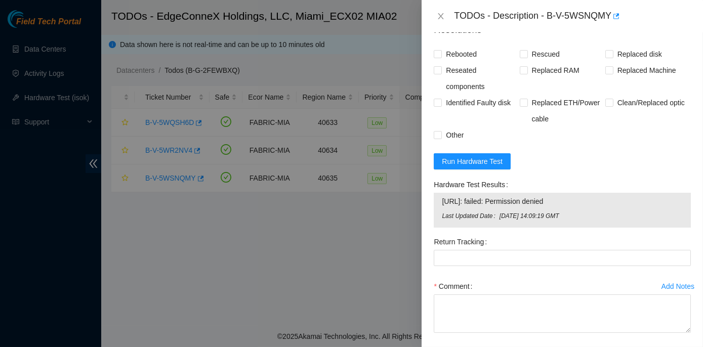
scroll to position [506, 0]
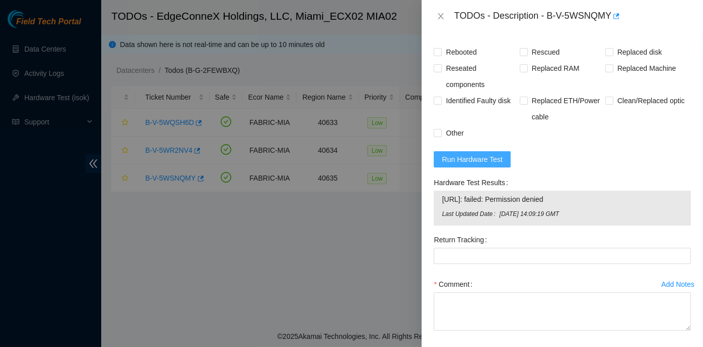
click at [456, 162] on span "Run Hardware Test" at bounding box center [472, 159] width 61 height 11
click at [462, 155] on span "Run Hardware Test" at bounding box center [472, 159] width 61 height 11
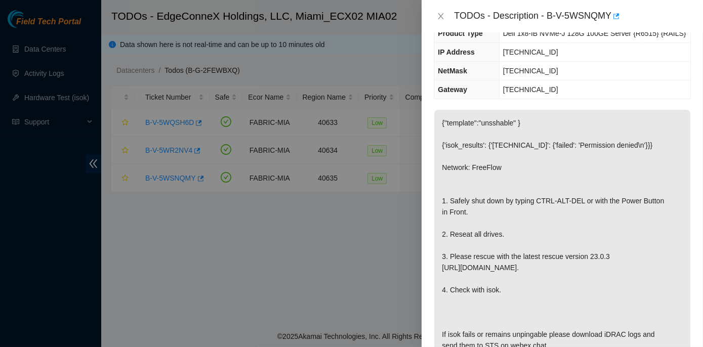
scroll to position [46, 0]
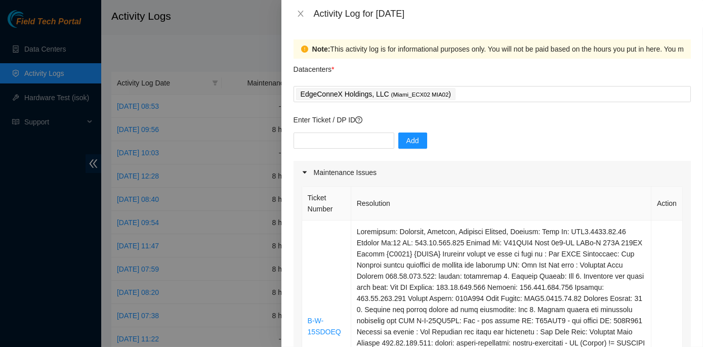
scroll to position [552, 0]
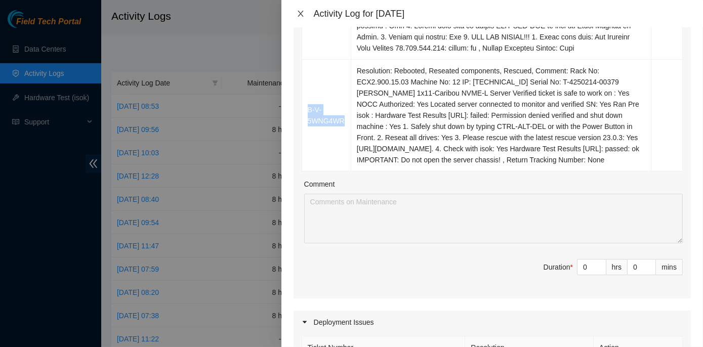
click at [302, 10] on icon "close" at bounding box center [301, 14] width 8 height 8
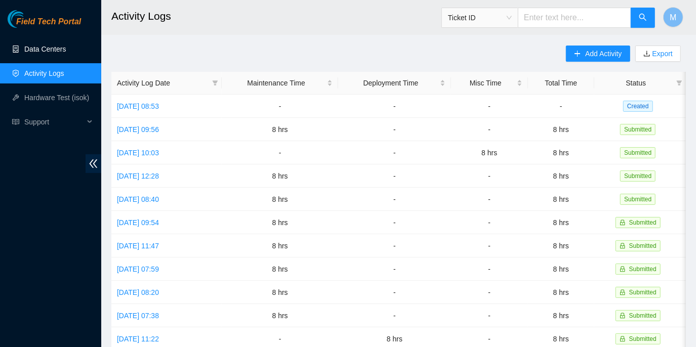
click at [56, 50] on link "Data Centers" at bounding box center [45, 49] width 42 height 8
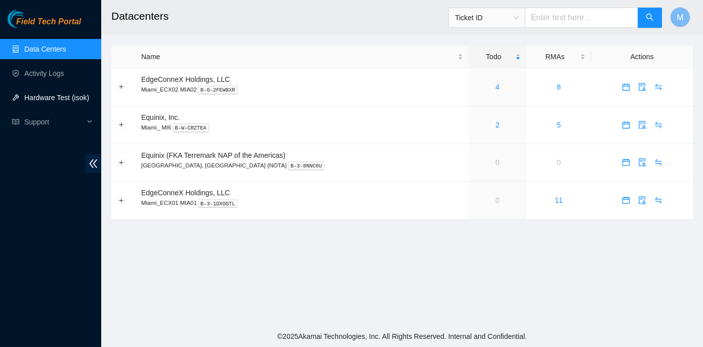
click at [66, 98] on link "Hardware Test (isok)" at bounding box center [56, 98] width 65 height 8
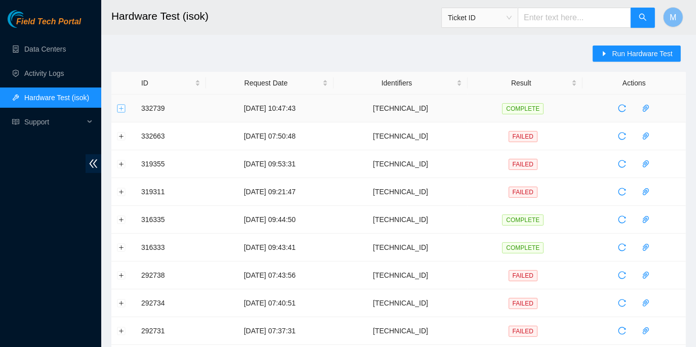
click at [122, 104] on button "Expand row" at bounding box center [121, 108] width 8 height 8
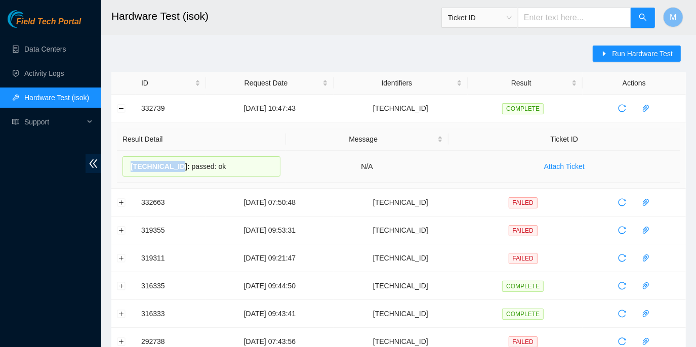
drag, startPoint x: 130, startPoint y: 166, endPoint x: 174, endPoint y: 164, distance: 44.6
click at [174, 164] on div "23.193.107.75 : passed: ok" at bounding box center [202, 166] width 158 height 20
copy span "23.193.107.75"
click at [119, 108] on button "Collapse row" at bounding box center [121, 108] width 8 height 8
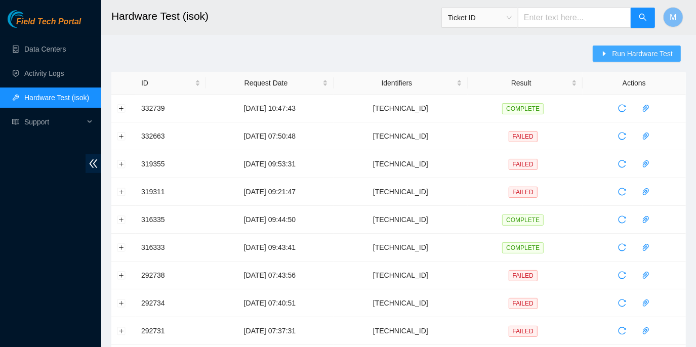
click at [619, 53] on span "Run Hardware Test" at bounding box center [642, 53] width 61 height 11
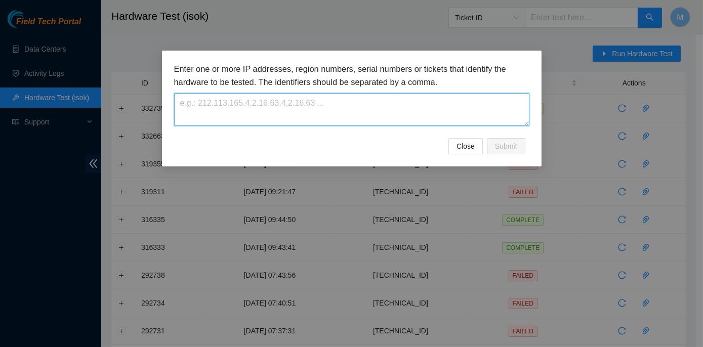
click at [225, 104] on textarea at bounding box center [352, 109] width 356 height 33
paste textarea "23.193.107.75"
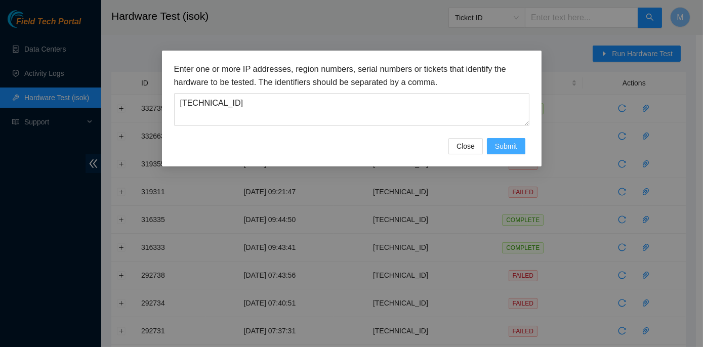
click at [506, 145] on span "Submit" at bounding box center [506, 146] width 22 height 11
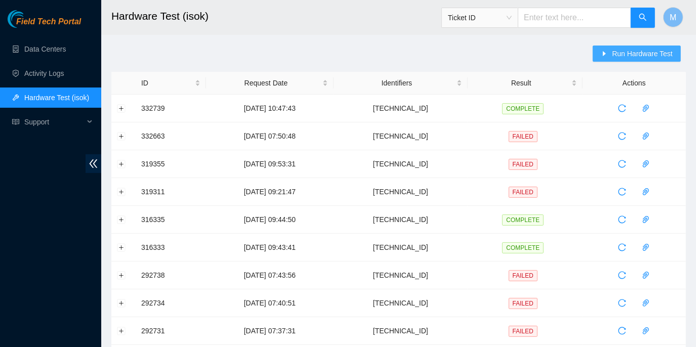
click at [613, 51] on button "Run Hardware Test" at bounding box center [637, 54] width 88 height 16
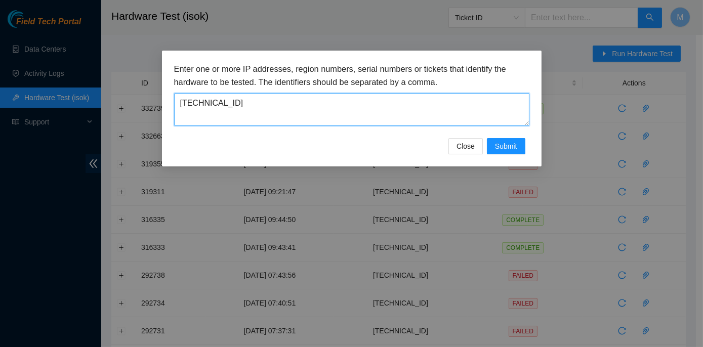
drag, startPoint x: 233, startPoint y: 100, endPoint x: 170, endPoint y: 99, distance: 62.8
click at [170, 99] on div "Enter one or more IP addresses, region numbers, serial numbers or tickets that …" at bounding box center [352, 109] width 380 height 116
paste textarea "[TECHNICAL_ID]"
type textarea "[TECHNICAL_ID]"
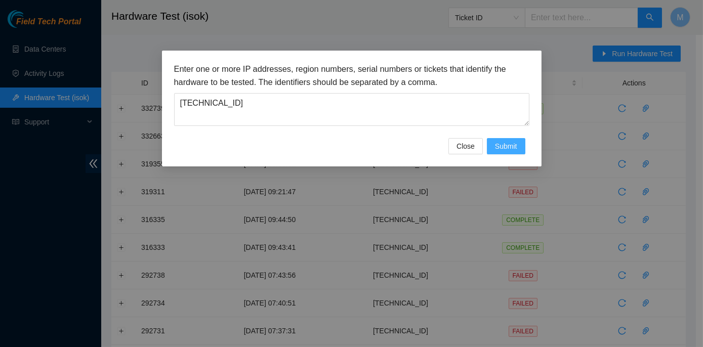
click at [520, 139] on button "Submit" at bounding box center [506, 146] width 38 height 16
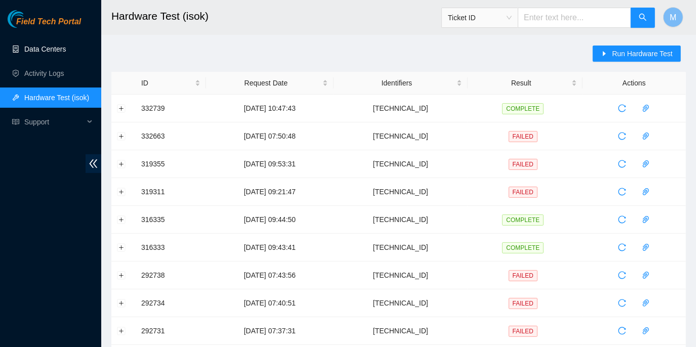
click at [55, 50] on link "Data Centers" at bounding box center [45, 49] width 42 height 8
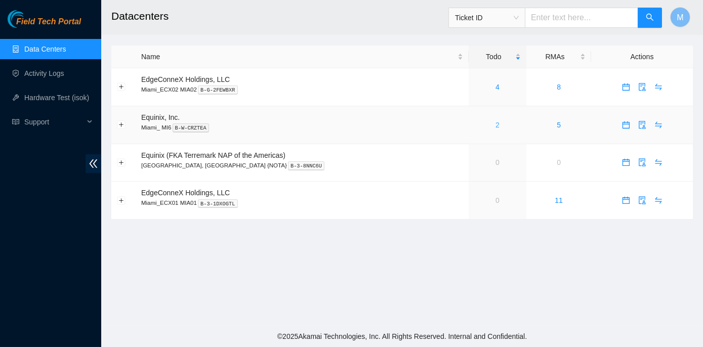
click at [496, 124] on link "2" at bounding box center [498, 125] width 4 height 8
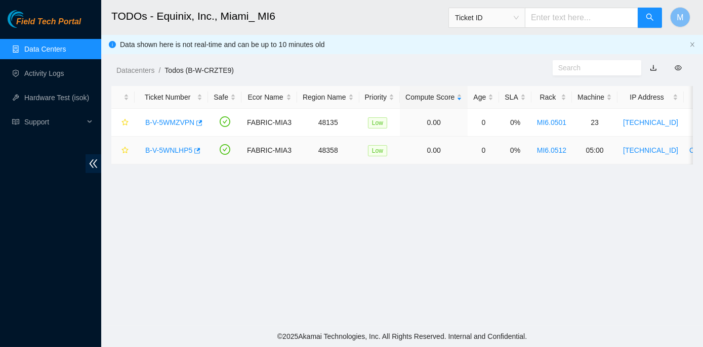
click at [167, 150] on link "B-V-5WNLHP5" at bounding box center [168, 150] width 47 height 8
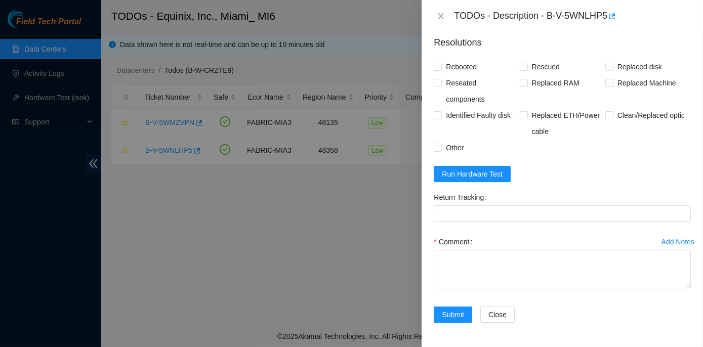
scroll to position [460, 0]
click at [459, 179] on span "Run Hardware Test" at bounding box center [472, 174] width 61 height 11
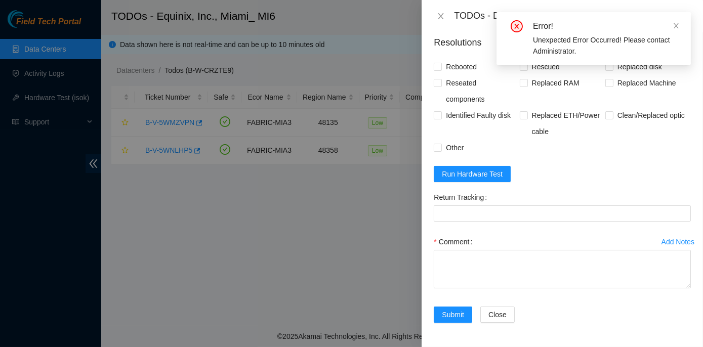
click at [517, 22] on icon "close-circle" at bounding box center [517, 26] width 10 height 10
click at [440, 17] on icon "close" at bounding box center [441, 16] width 8 height 8
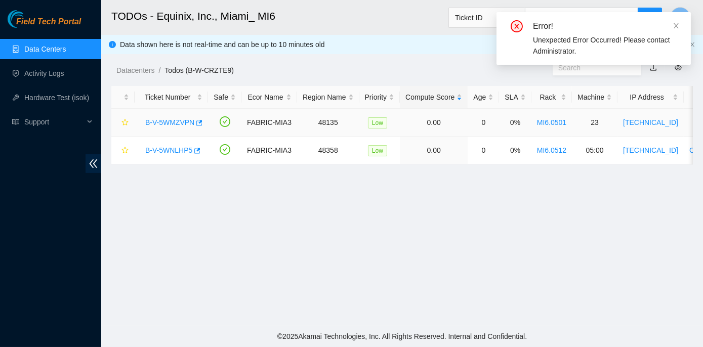
scroll to position [263, 0]
click at [676, 24] on icon "close" at bounding box center [676, 25] width 7 height 7
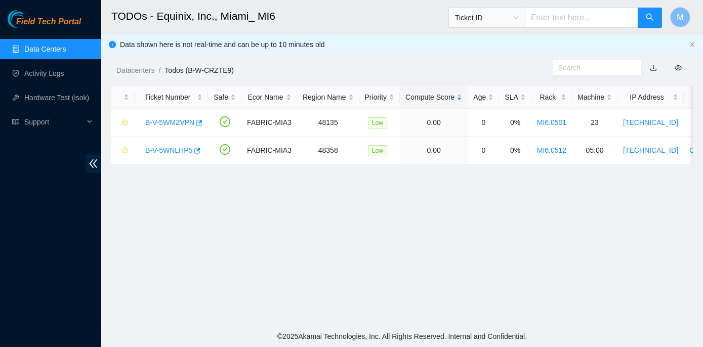
click at [43, 48] on link "Data Centers" at bounding box center [45, 49] width 42 height 8
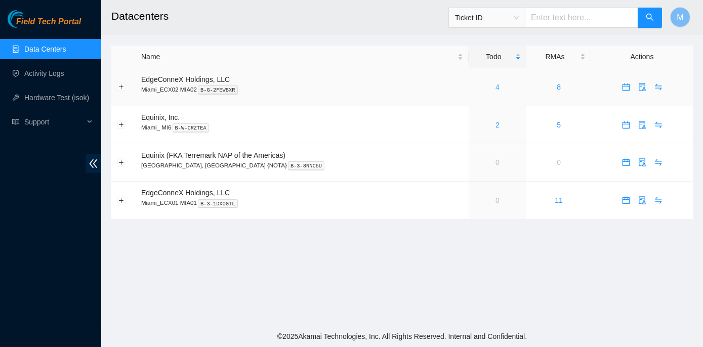
click at [496, 86] on link "4" at bounding box center [498, 87] width 4 height 8
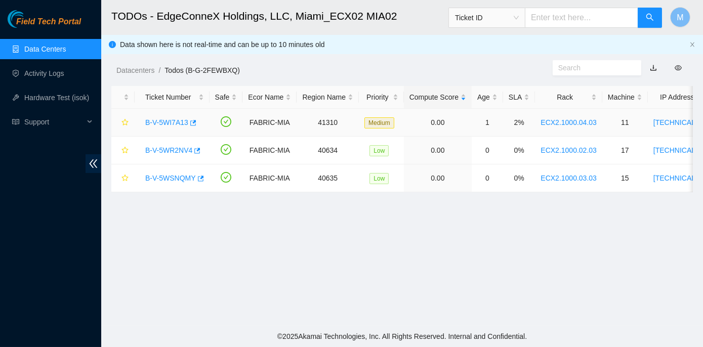
click at [174, 122] on link "B-V-5WI7A13" at bounding box center [166, 123] width 43 height 8
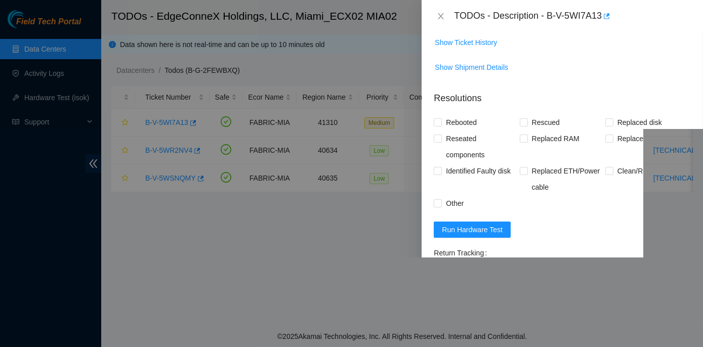
scroll to position [368, 0]
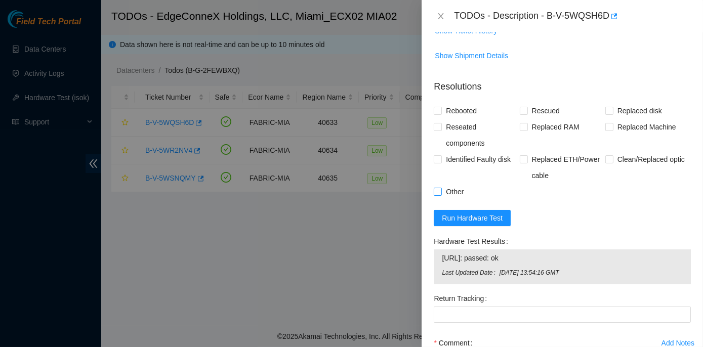
scroll to position [414, 0]
click at [437, 110] on input "Rebooted" at bounding box center [437, 110] width 7 height 7
checkbox input "true"
click at [521, 112] on input "Rescued" at bounding box center [523, 110] width 7 height 7
checkbox input "true"
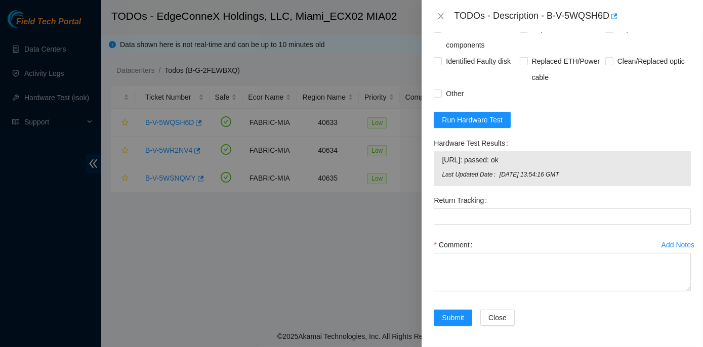
scroll to position [514, 0]
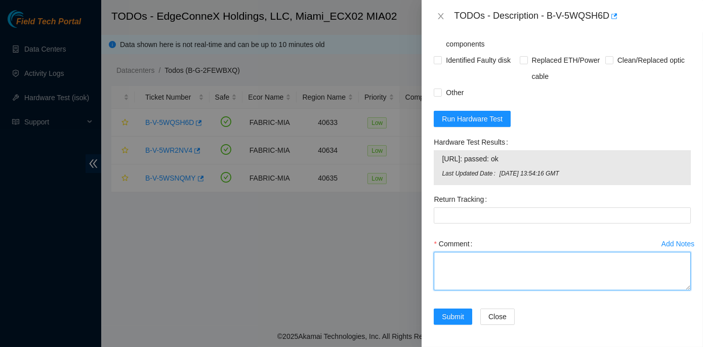
click at [446, 262] on textarea "Comment" at bounding box center [562, 271] width 257 height 38
paste textarea "Rack No: ECX2.1000.01.03 Machine No: 15 IP: [TECHNICAL_ID] Serial No: HVTNZB3 D…"
type textarea "Rack No: ECX2.1000.01.03 Machine No: 15 IP: [TECHNICAL_ID] Serial No: HVTNZB3 D…"
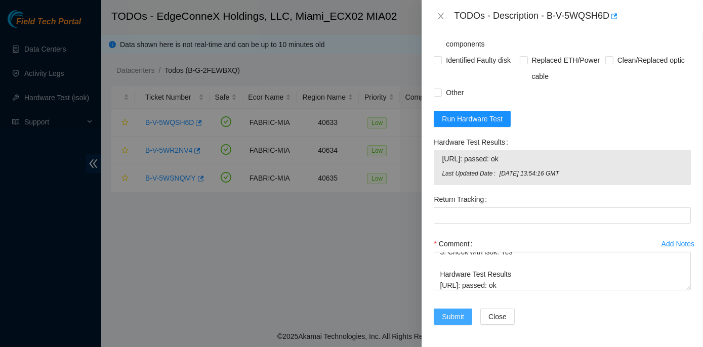
click at [451, 317] on span "Submit" at bounding box center [453, 316] width 22 height 11
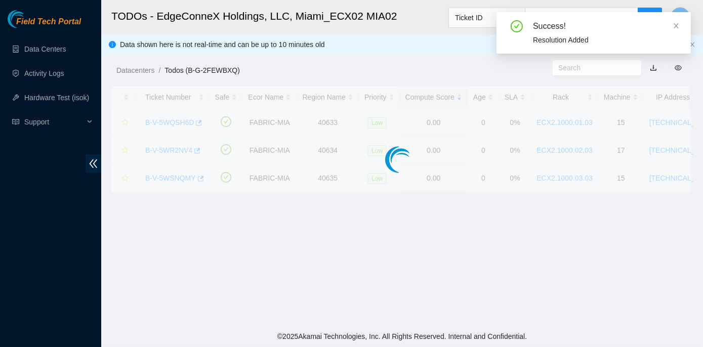
scroll to position [282, 0]
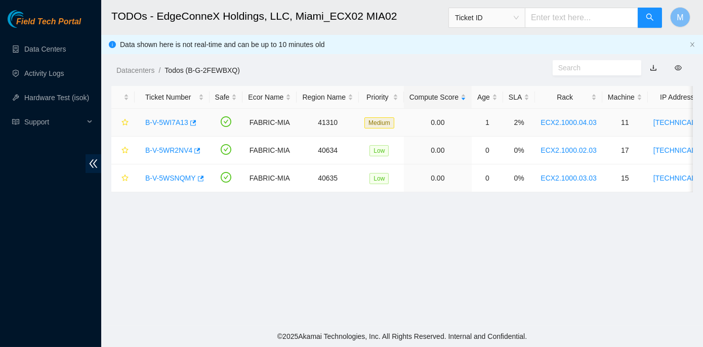
click at [167, 122] on link "B-V-5WI7A13" at bounding box center [166, 123] width 43 height 8
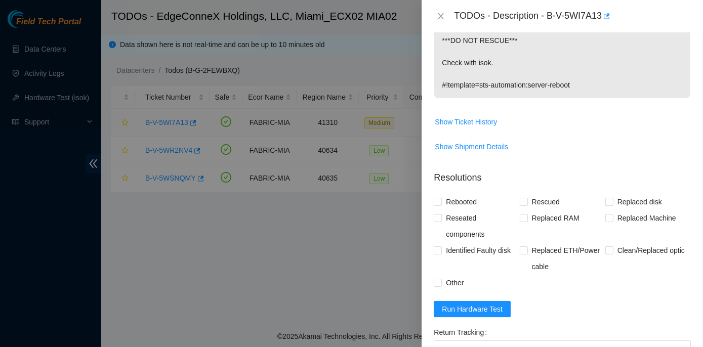
scroll to position [416, 0]
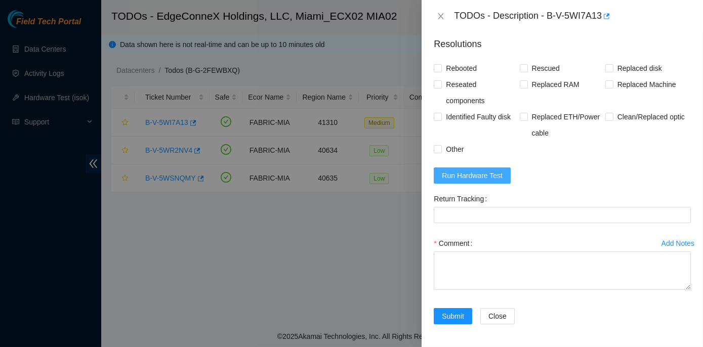
click at [490, 168] on button "Run Hardware Test" at bounding box center [472, 176] width 77 height 16
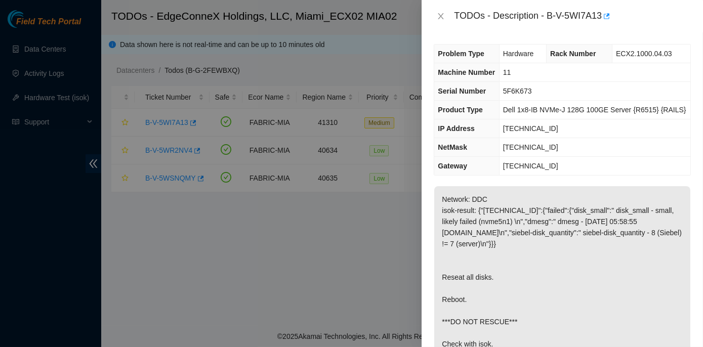
scroll to position [0, 0]
click at [610, 75] on td "11" at bounding box center [594, 73] width 191 height 19
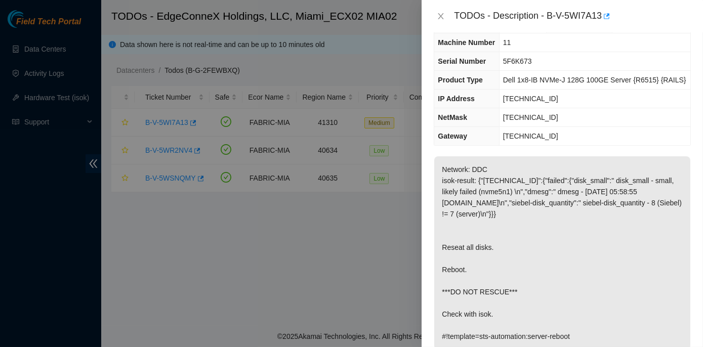
scroll to position [46, 0]
